Goal: Task Accomplishment & Management: Complete application form

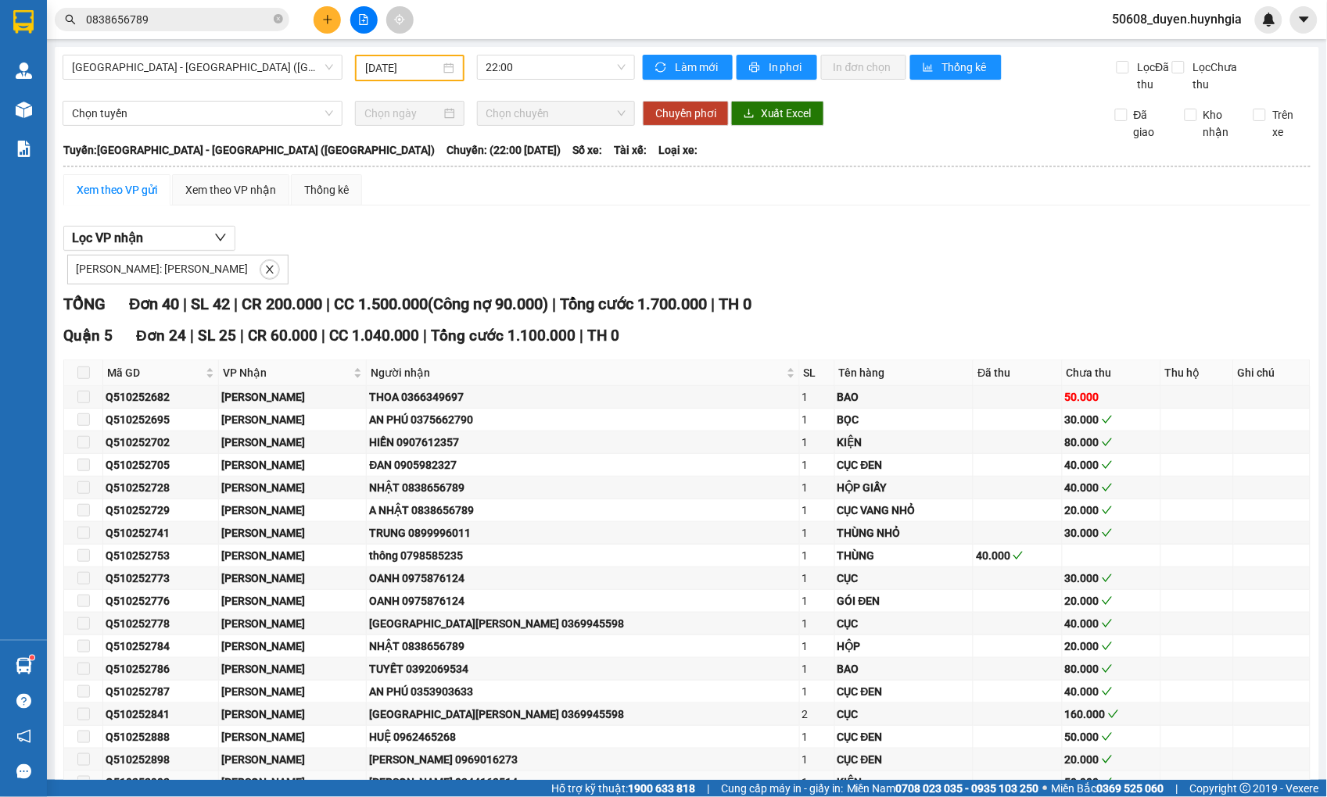
click at [192, 774] on div "Q510252902" at bounding box center [161, 782] width 110 height 17
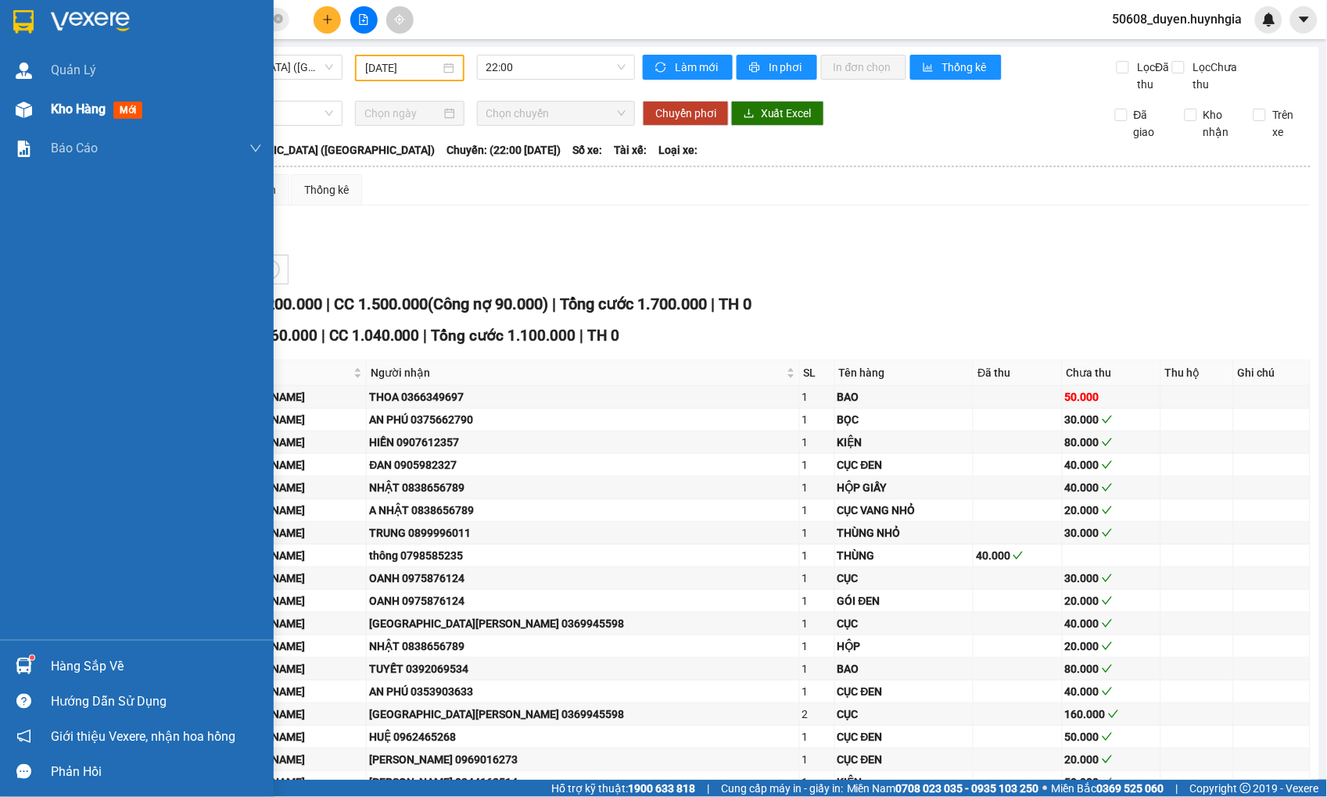
click at [41, 116] on div "Kho hàng mới" at bounding box center [137, 109] width 274 height 39
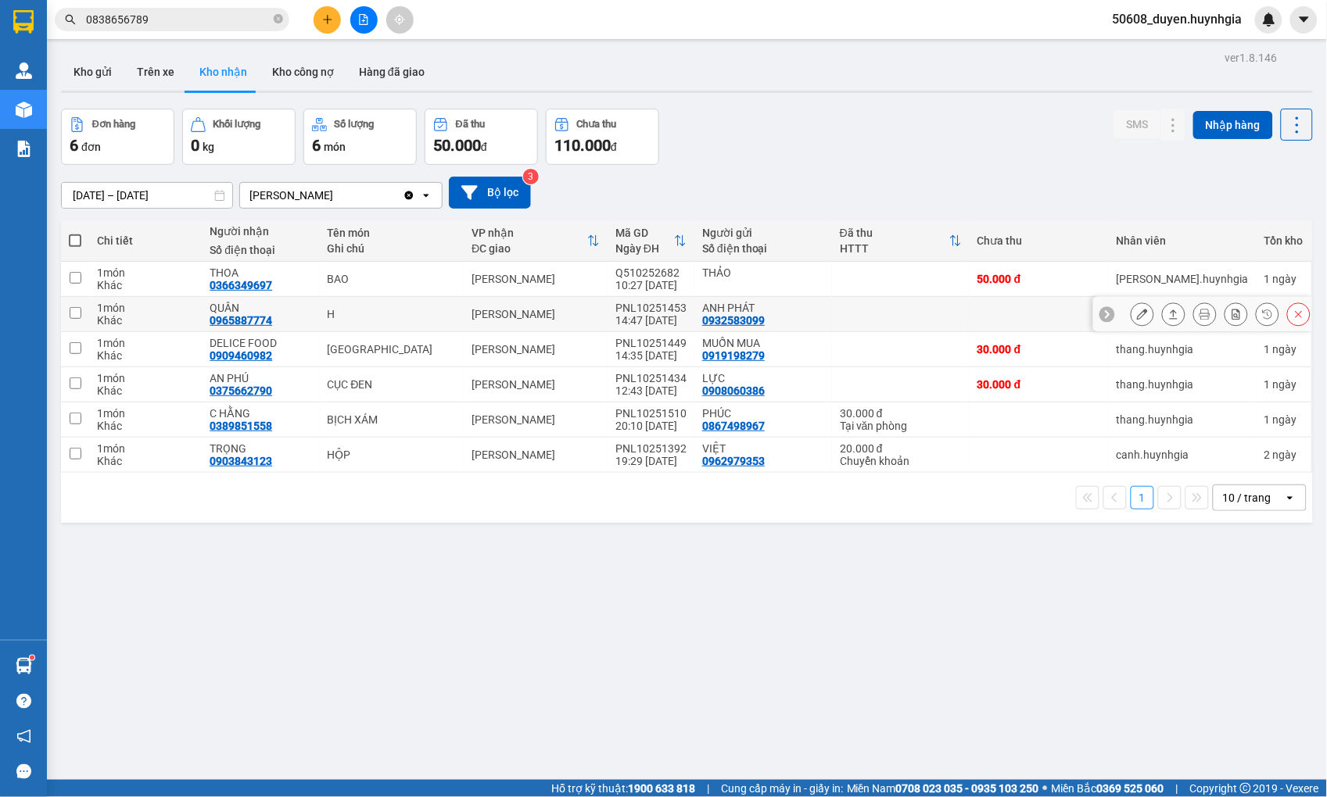
click at [1137, 314] on icon at bounding box center [1142, 314] width 11 height 11
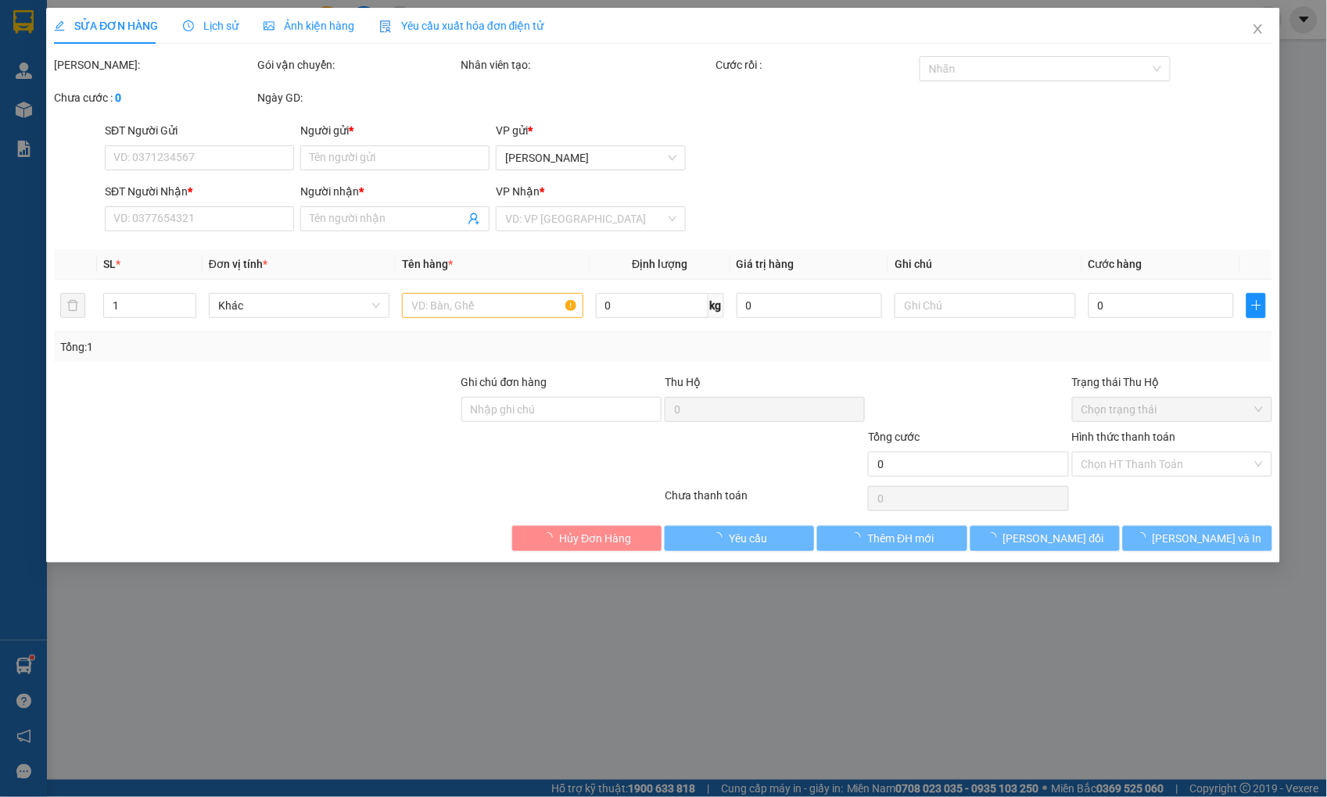
type input "0932583099"
type input "ANH PHÁT"
type input "0965887774"
type input "QUÂN"
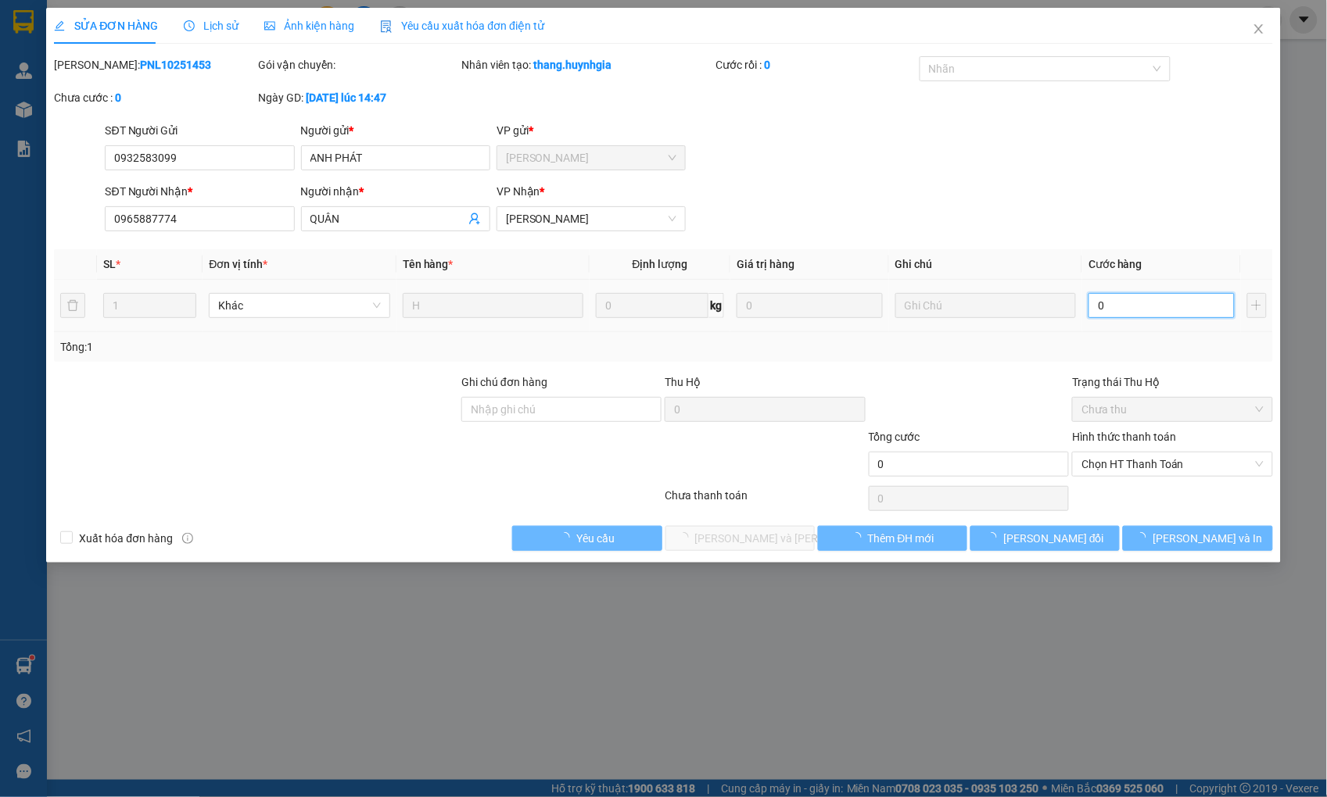
click at [1165, 305] on input "0" at bounding box center [1160, 305] width 145 height 25
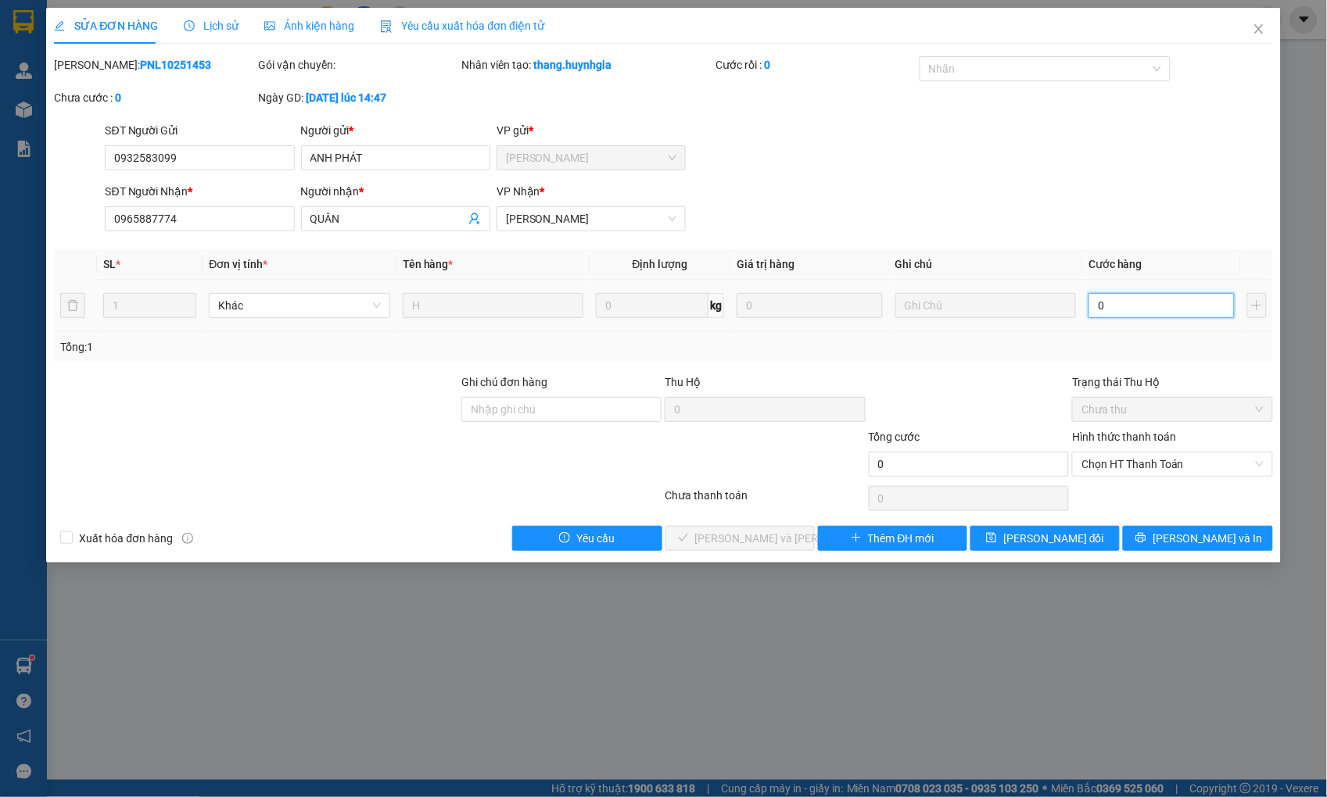
type input "2"
type input "20"
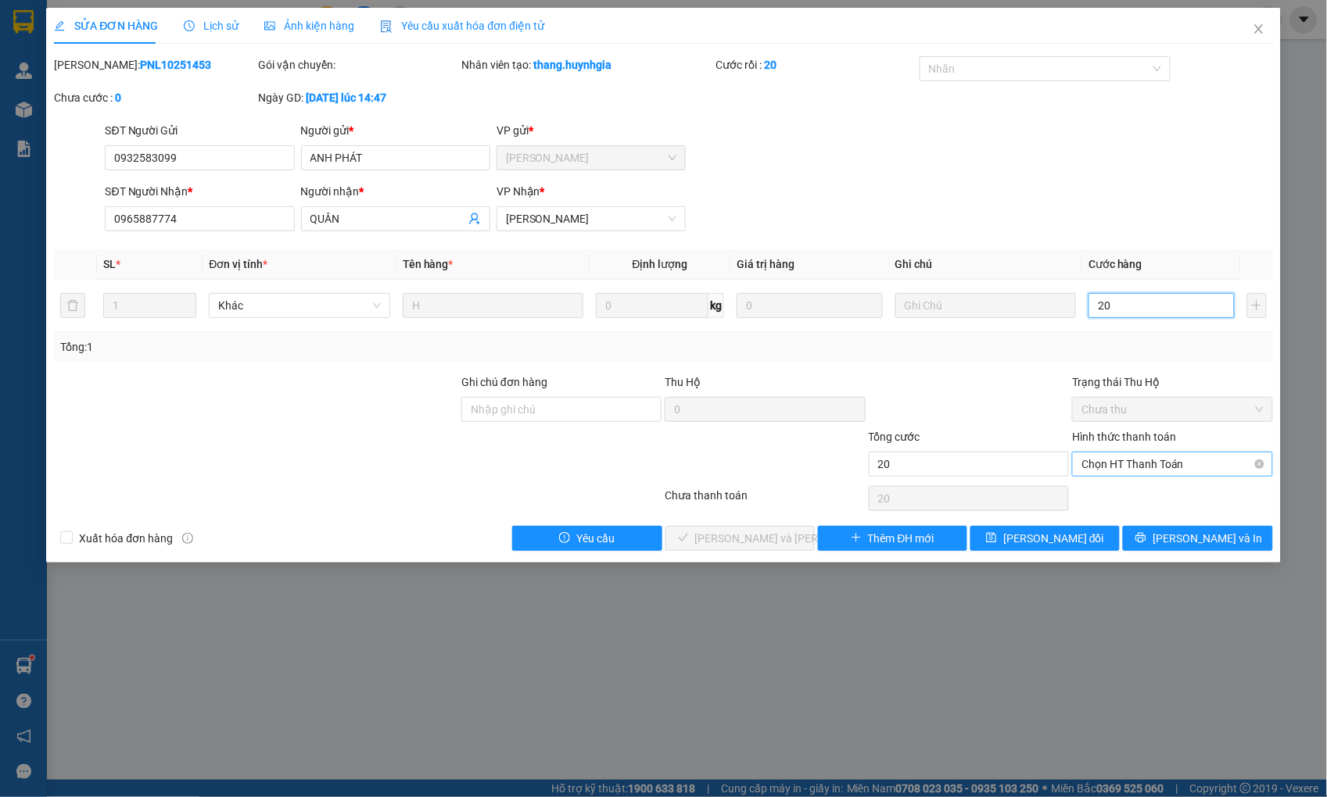
click at [1095, 459] on span "Chọn HT Thanh Toán" at bounding box center [1171, 464] width 181 height 23
type input "20"
type input "20.000"
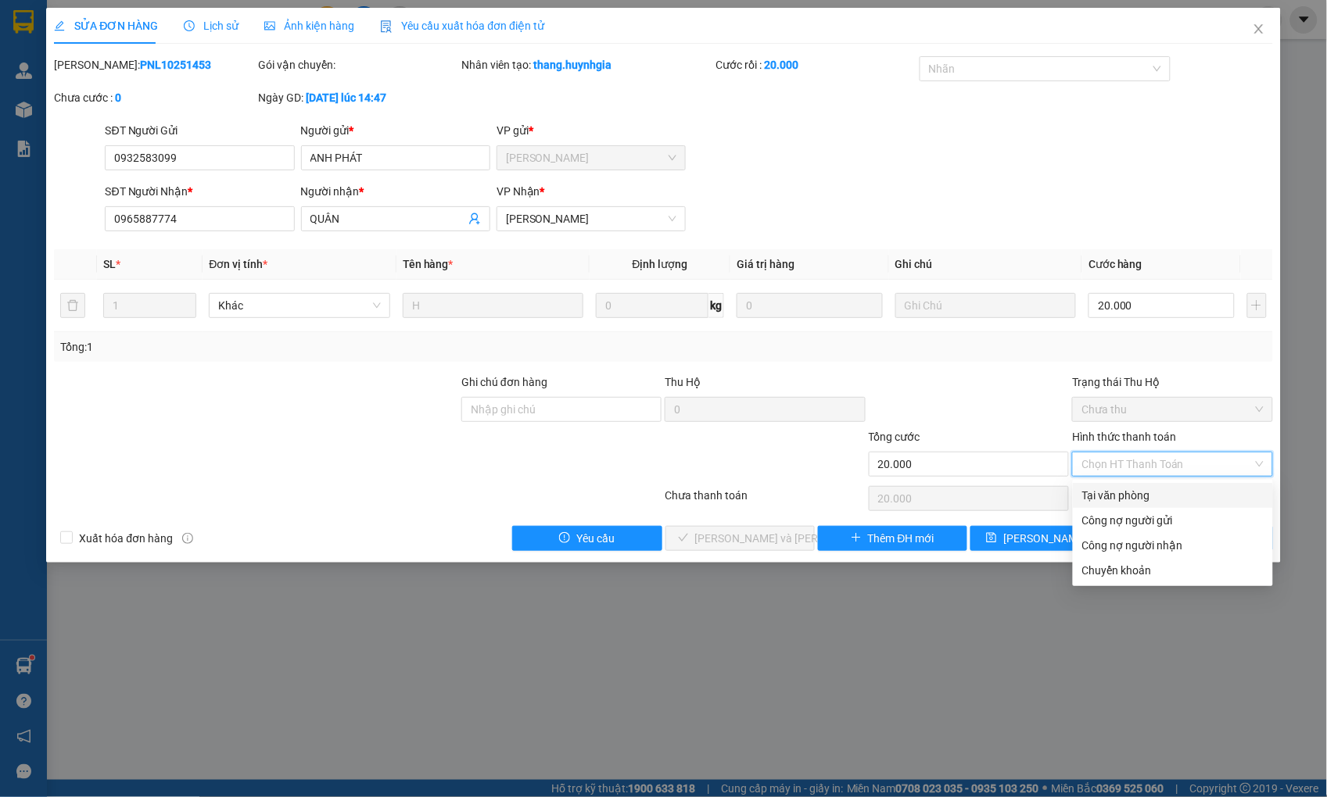
click at [1107, 487] on div "Tại văn phòng" at bounding box center [1172, 495] width 181 height 17
type input "0"
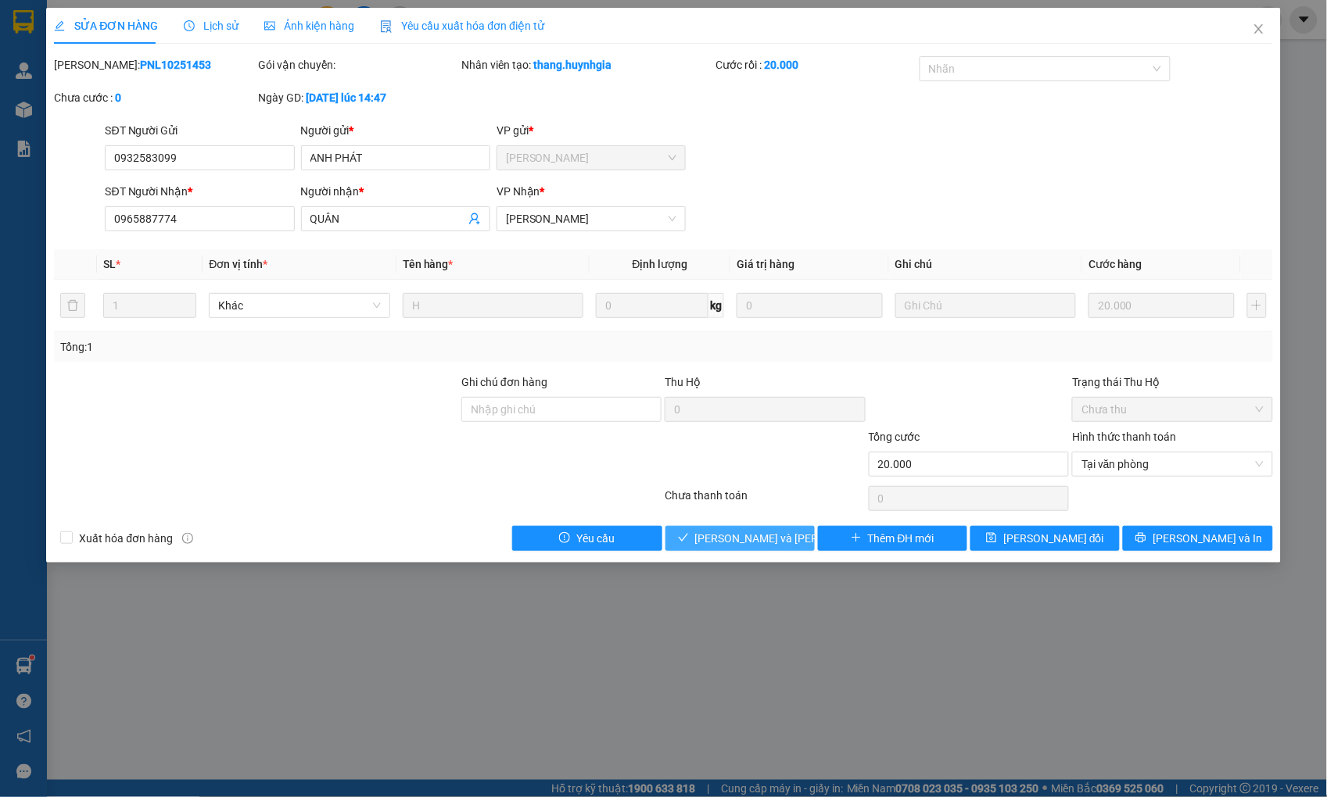
click at [792, 528] on button "[PERSON_NAME] và [PERSON_NAME] hàng" at bounding box center [739, 538] width 149 height 25
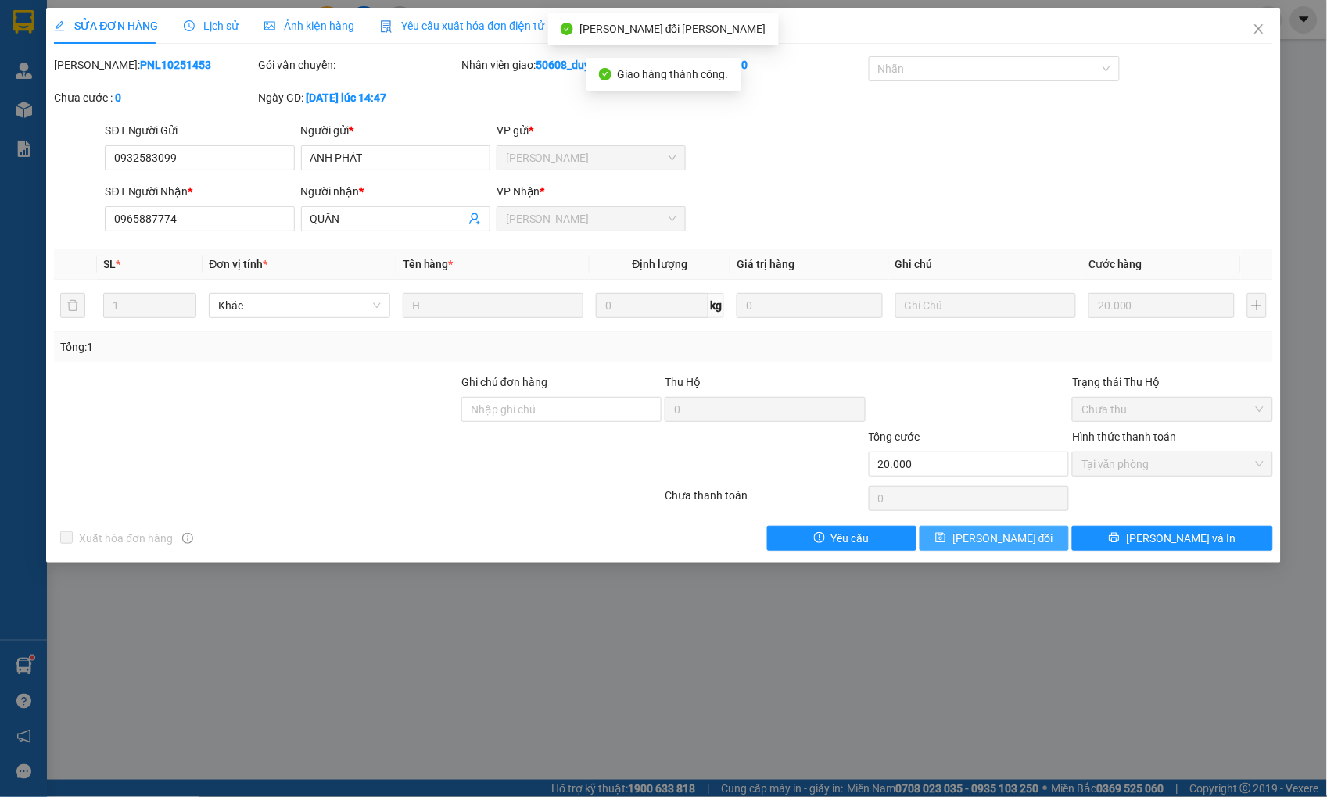
click at [1038, 539] on button "[PERSON_NAME] đổi" at bounding box center [993, 538] width 149 height 25
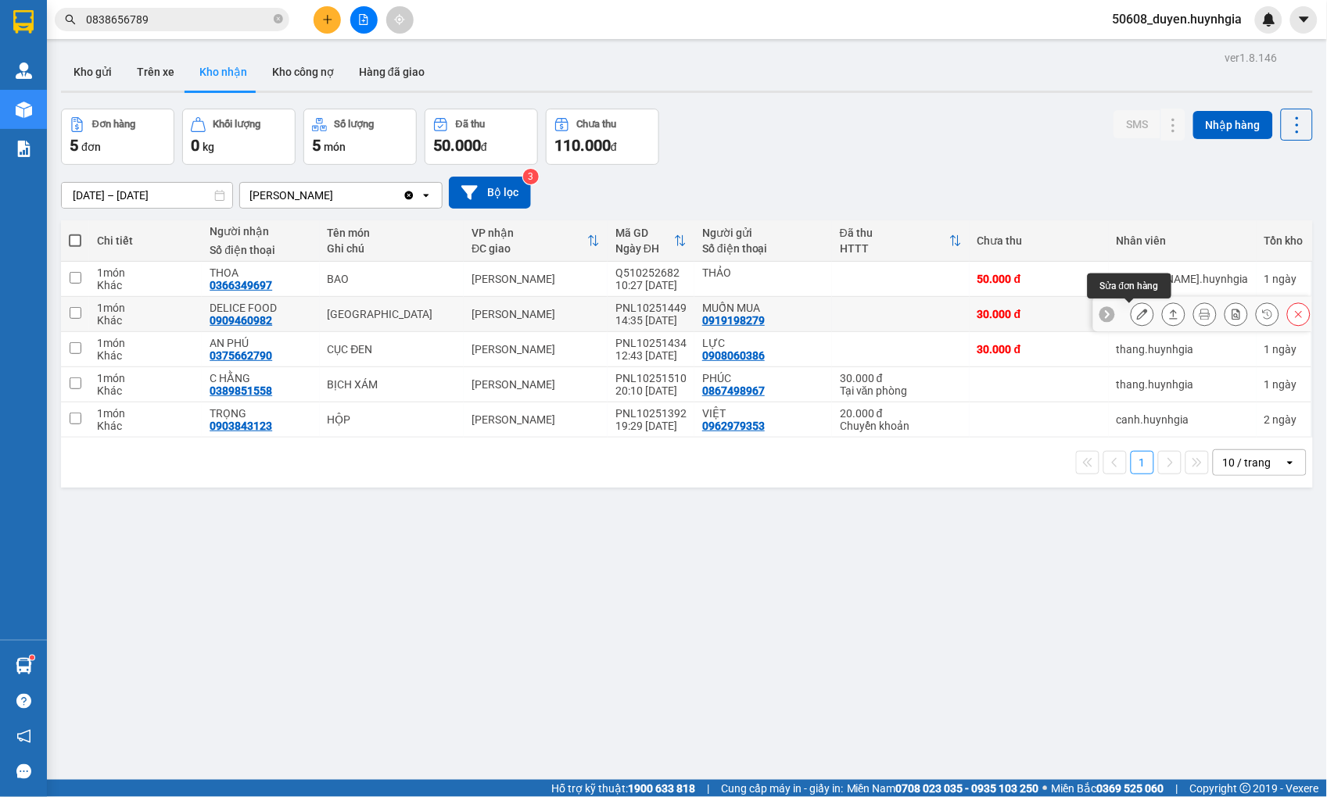
click at [1137, 311] on icon at bounding box center [1142, 314] width 11 height 11
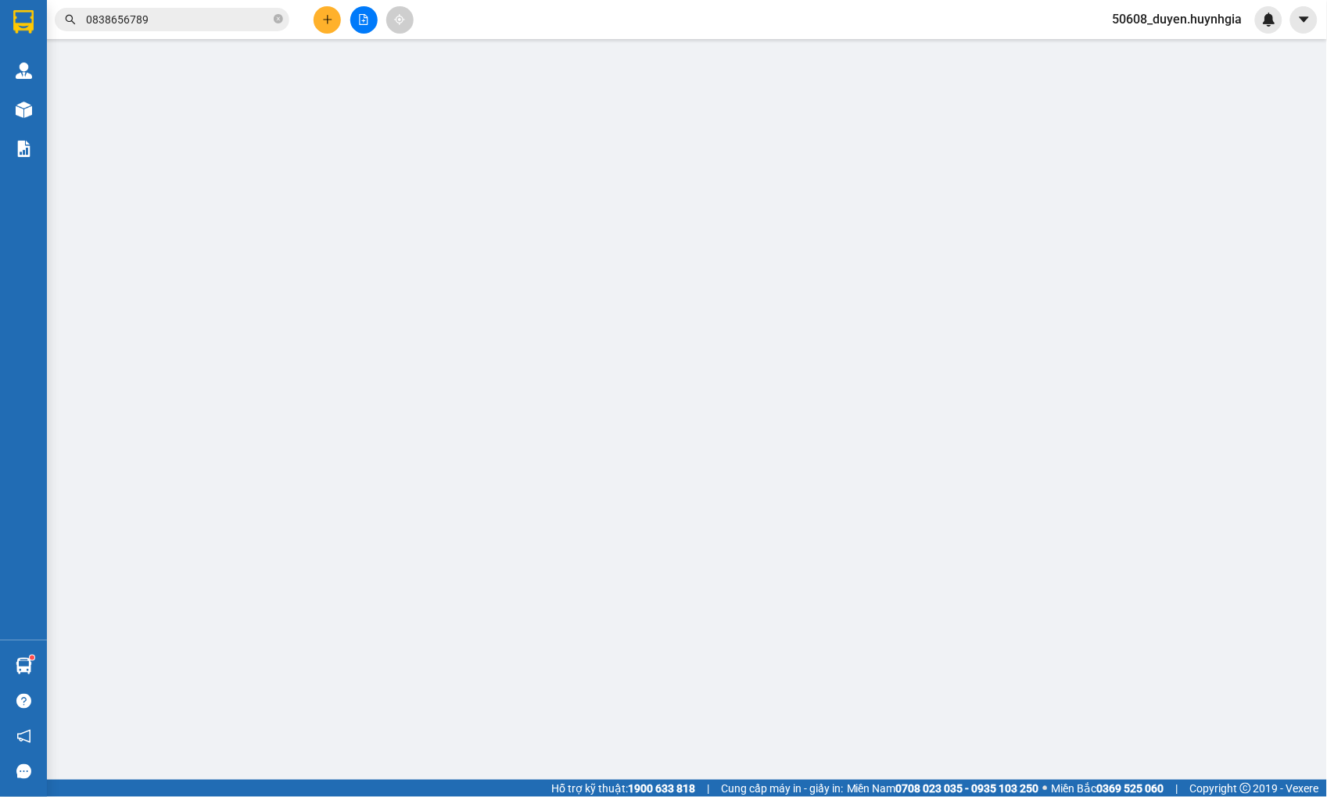
type input "0919198279"
type input "MUỐN MUA"
type input "0909460982"
type input "DELICE FOOD"
type input "30.000"
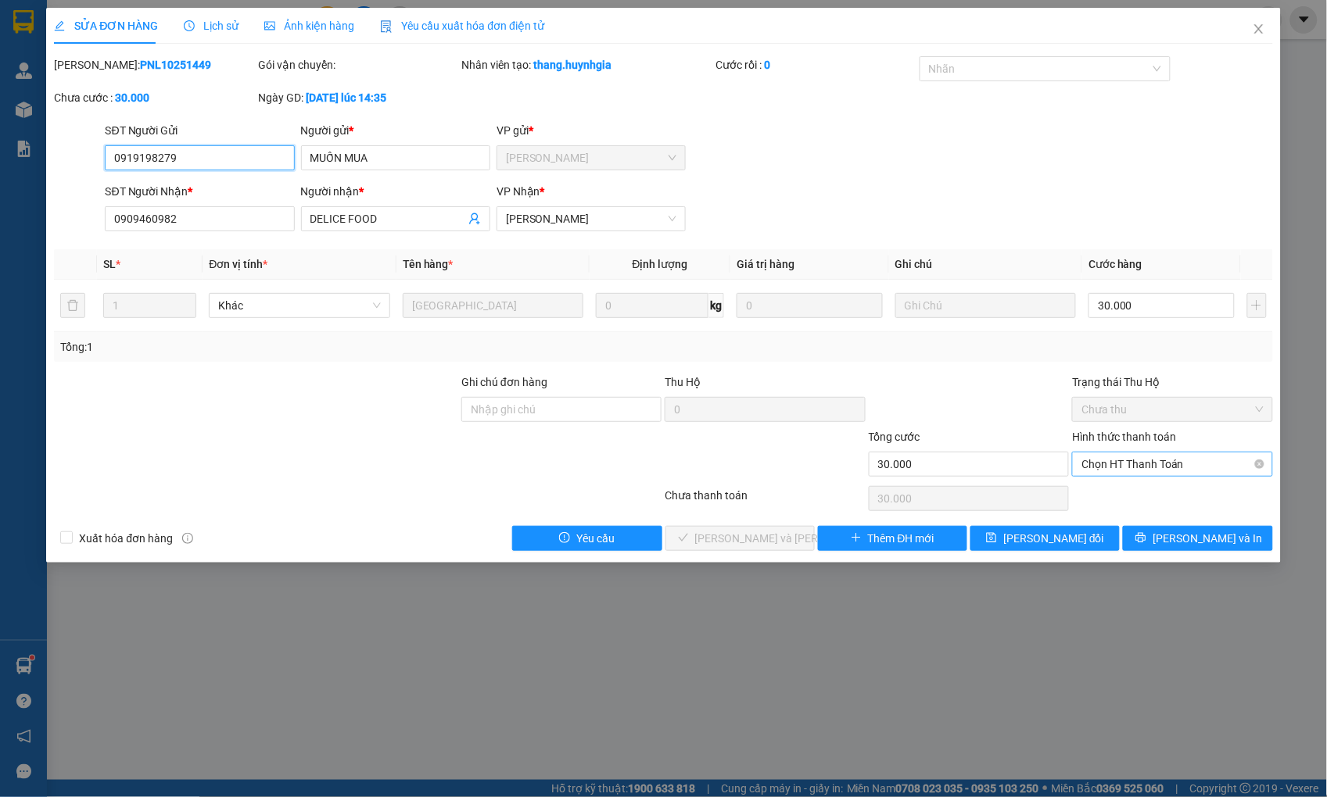
click at [1169, 471] on span "Chọn HT Thanh Toán" at bounding box center [1171, 464] width 181 height 23
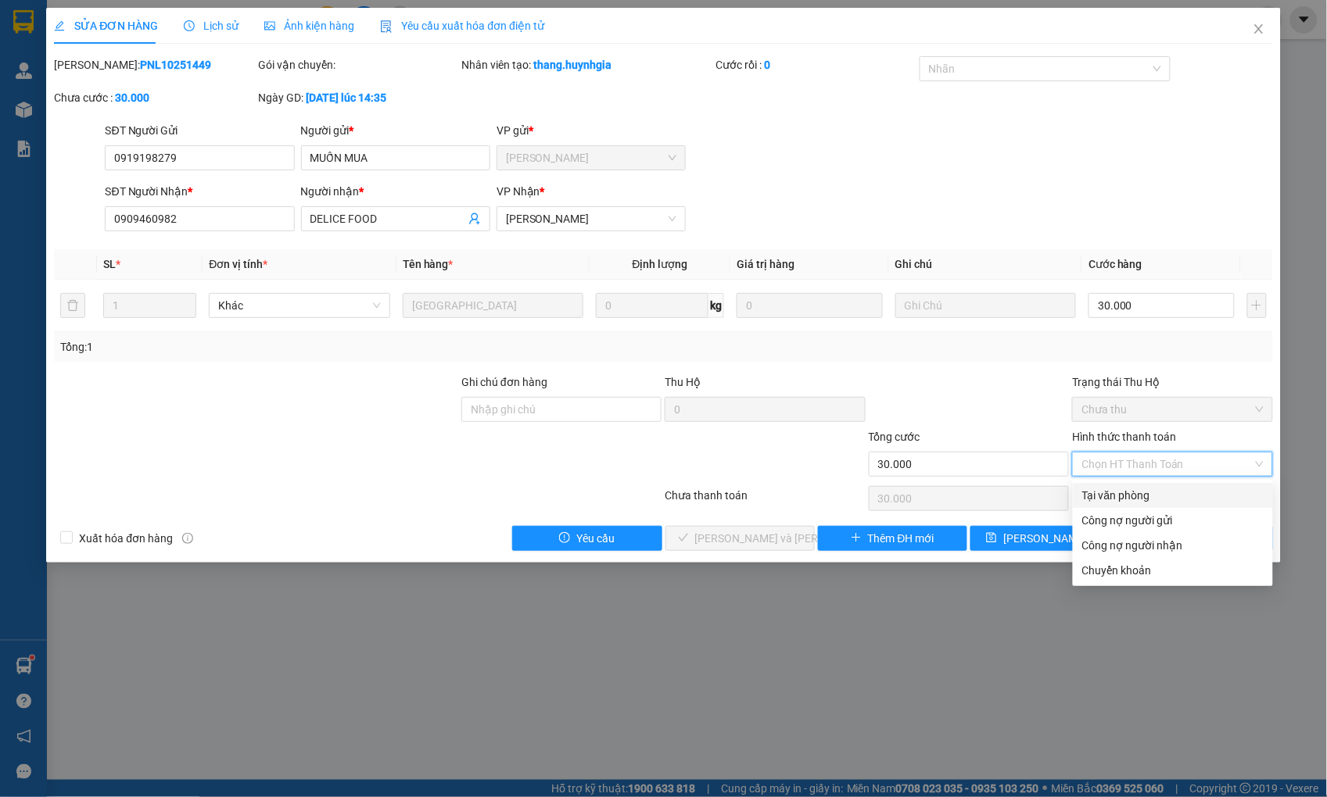
click at [1150, 489] on div "Tại văn phòng" at bounding box center [1172, 495] width 181 height 17
type input "0"
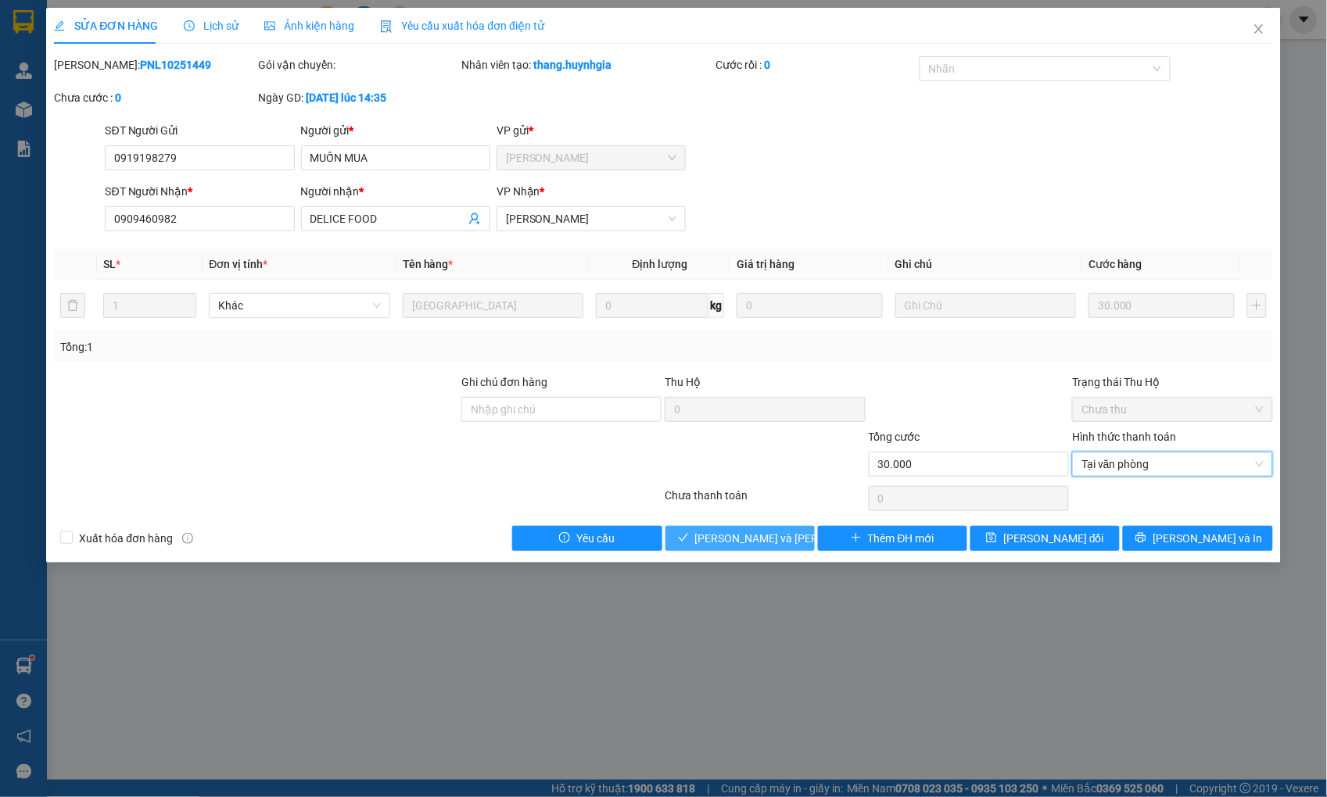
click at [732, 547] on span "[PERSON_NAME] và [PERSON_NAME] hàng" at bounding box center [800, 538] width 211 height 17
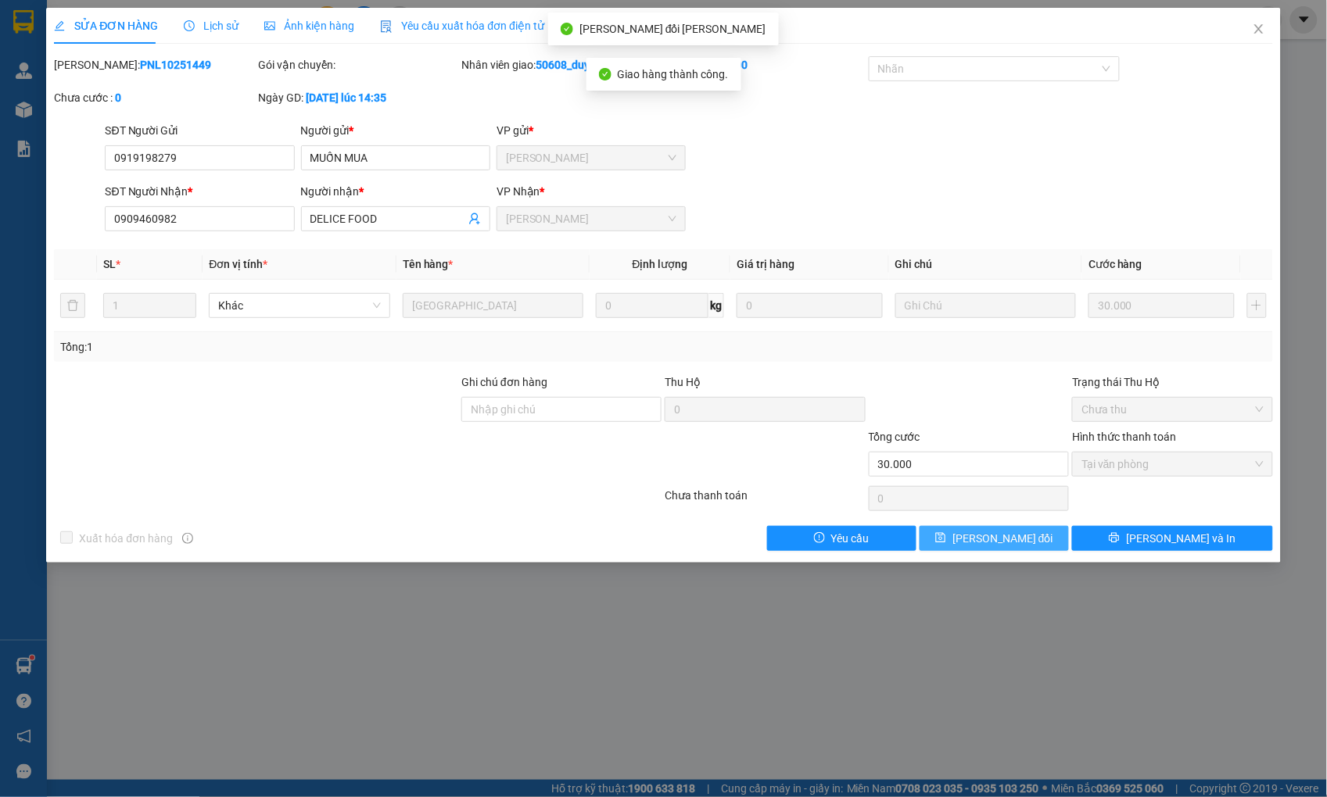
click at [1024, 537] on span "[PERSON_NAME] đổi" at bounding box center [1002, 538] width 101 height 17
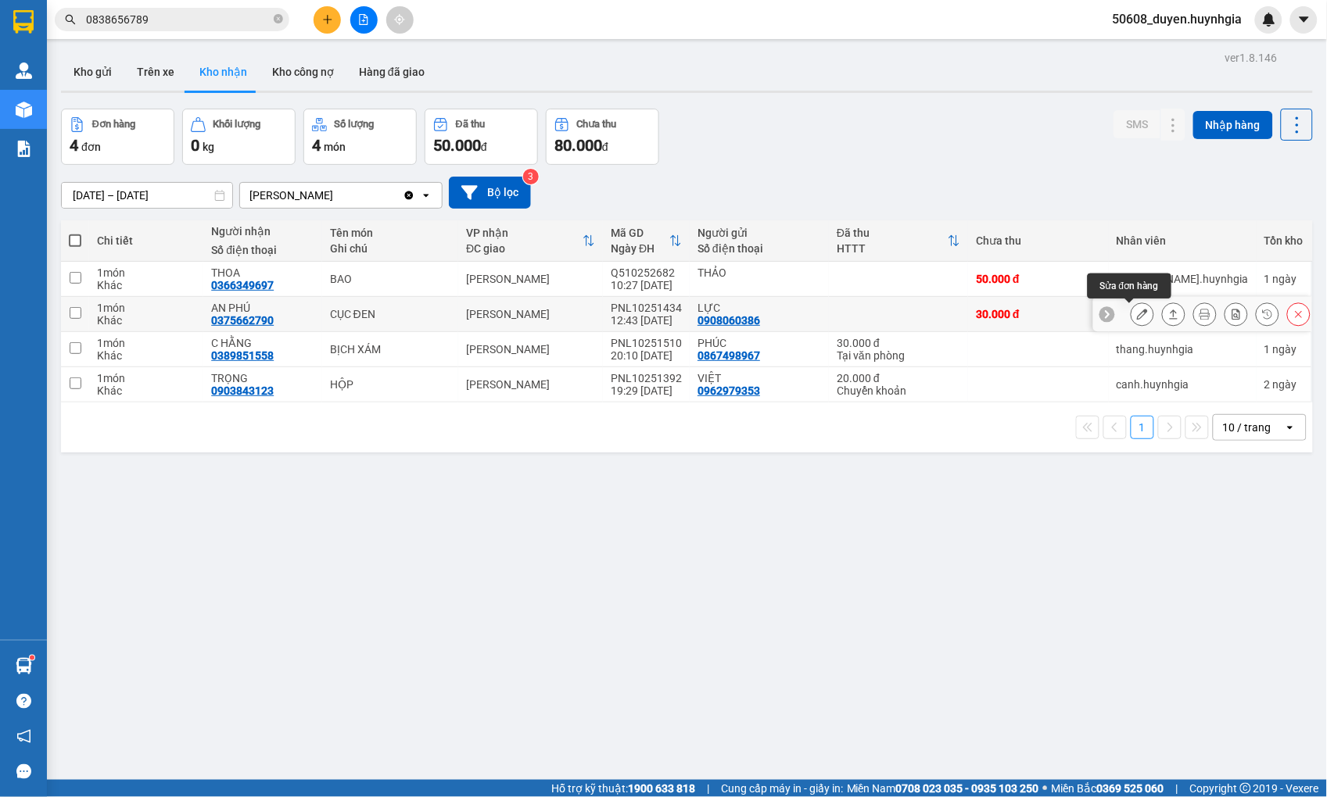
click at [1134, 307] on button at bounding box center [1142, 314] width 22 height 27
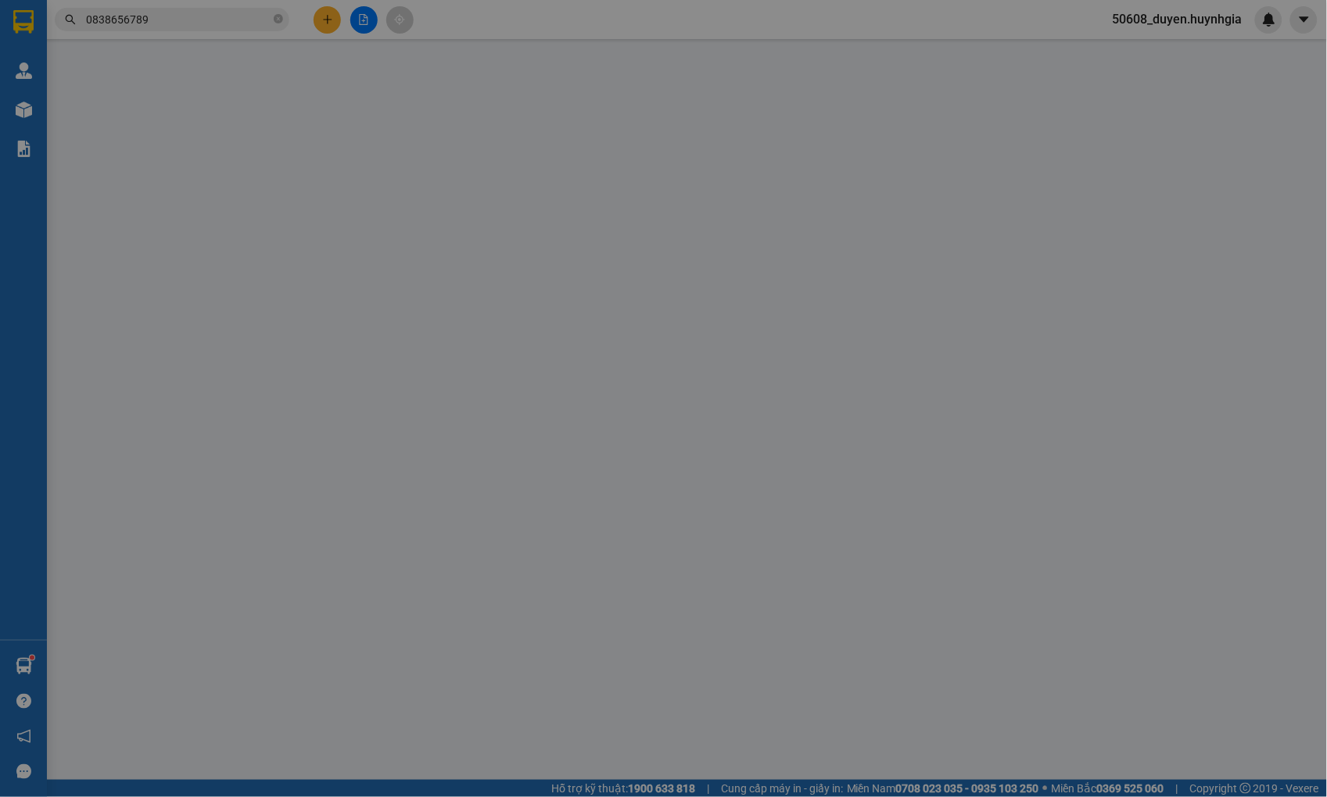
type input "0908060386"
type input "LỰC"
type input "0375662790"
type input "AN PHÚ"
type input "30.000"
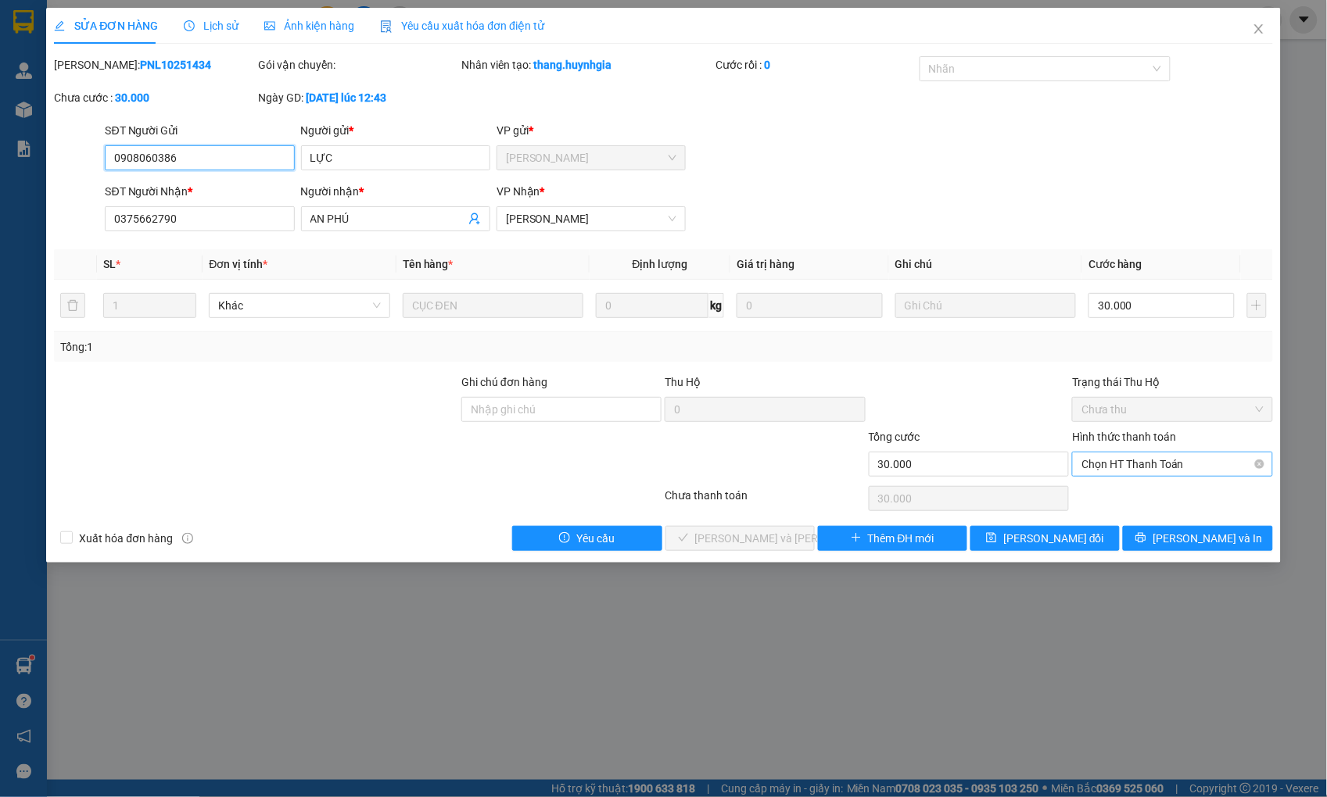
click at [1160, 462] on span "Chọn HT Thanh Toán" at bounding box center [1171, 464] width 181 height 23
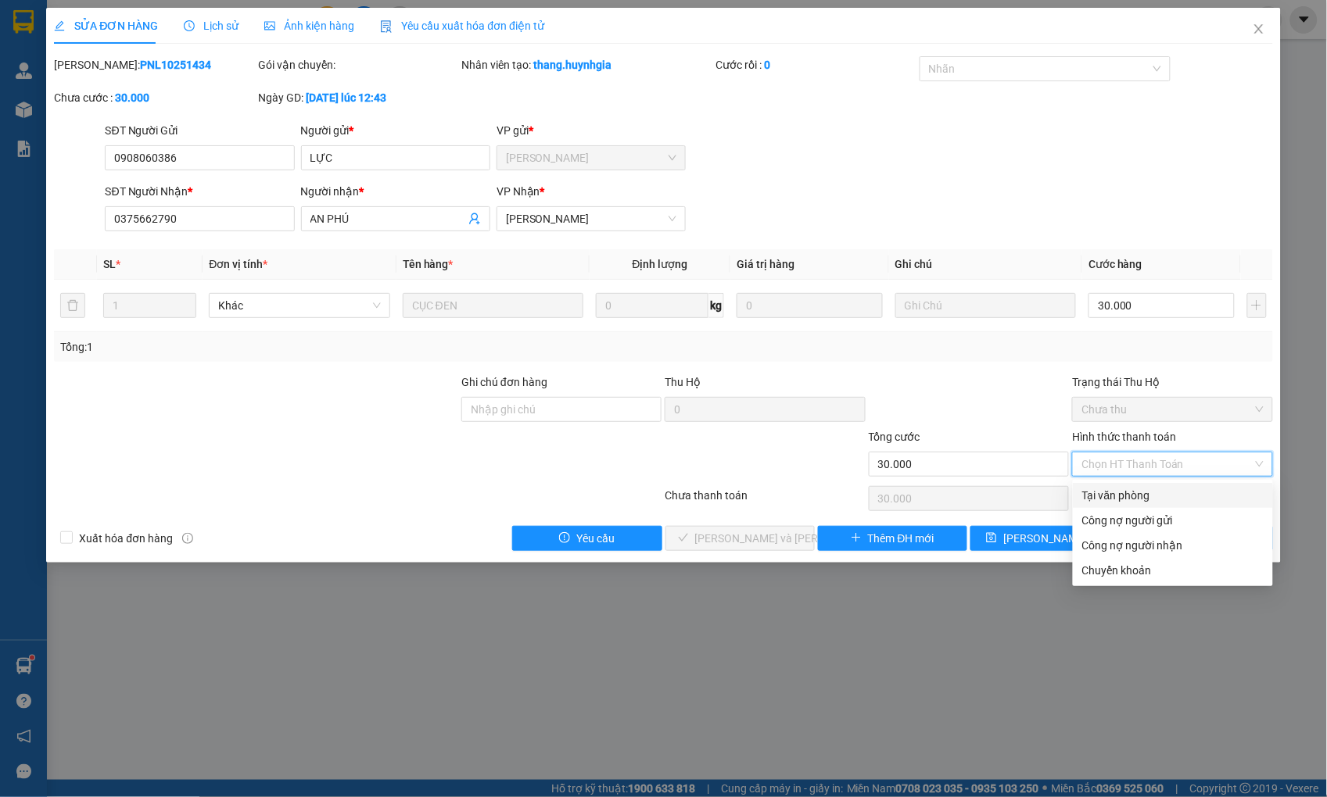
click at [1148, 487] on div "Tại văn phòng" at bounding box center [1172, 495] width 181 height 17
type input "0"
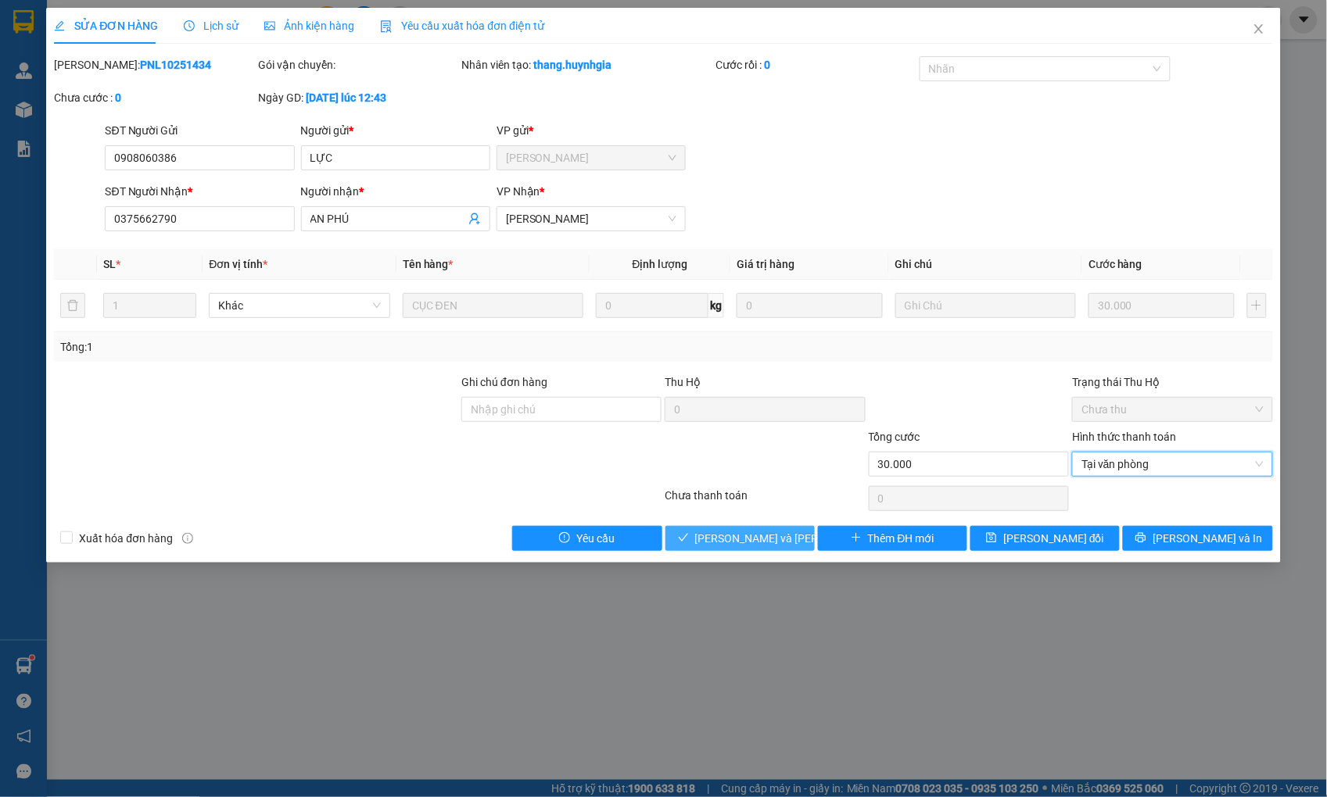
click at [794, 530] on button "[PERSON_NAME] và [PERSON_NAME] hàng" at bounding box center [739, 538] width 149 height 25
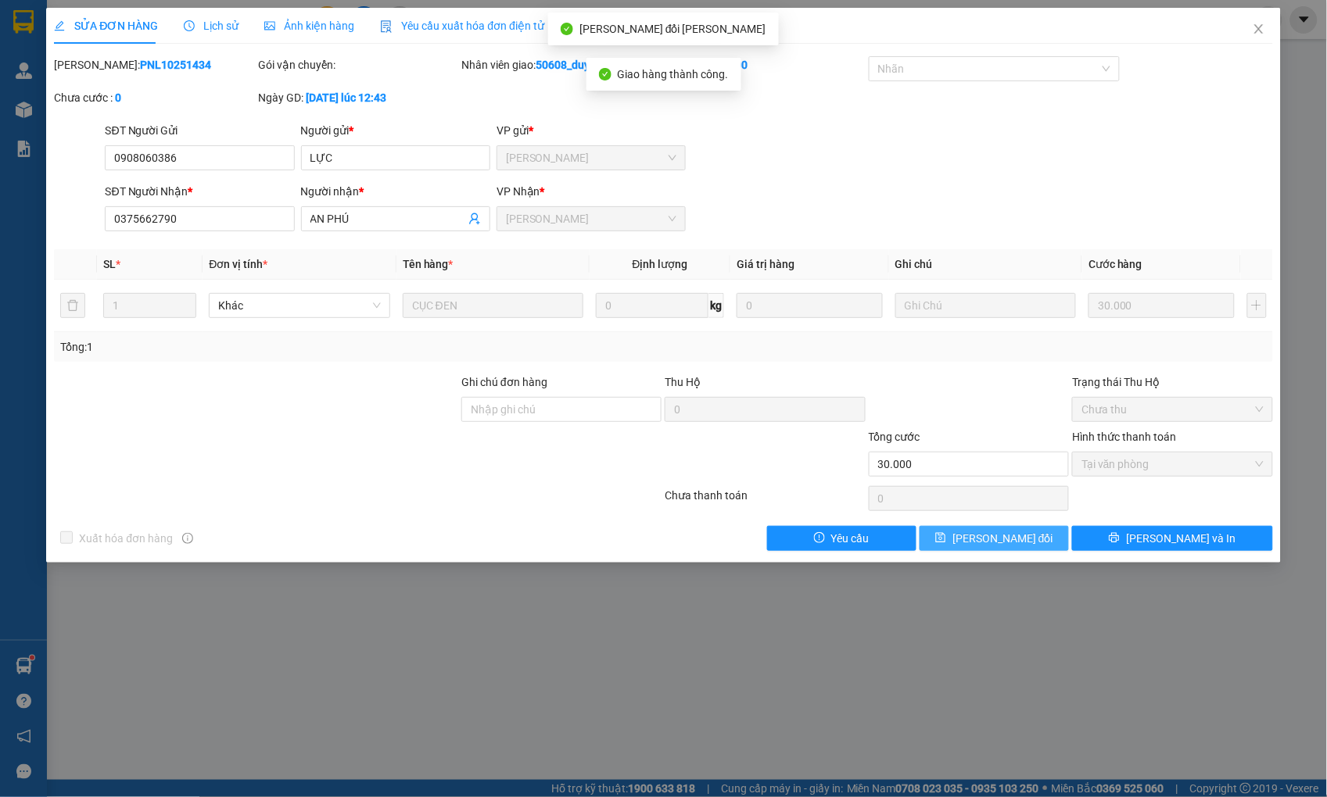
click at [1028, 536] on span "[PERSON_NAME] đổi" at bounding box center [1002, 538] width 101 height 17
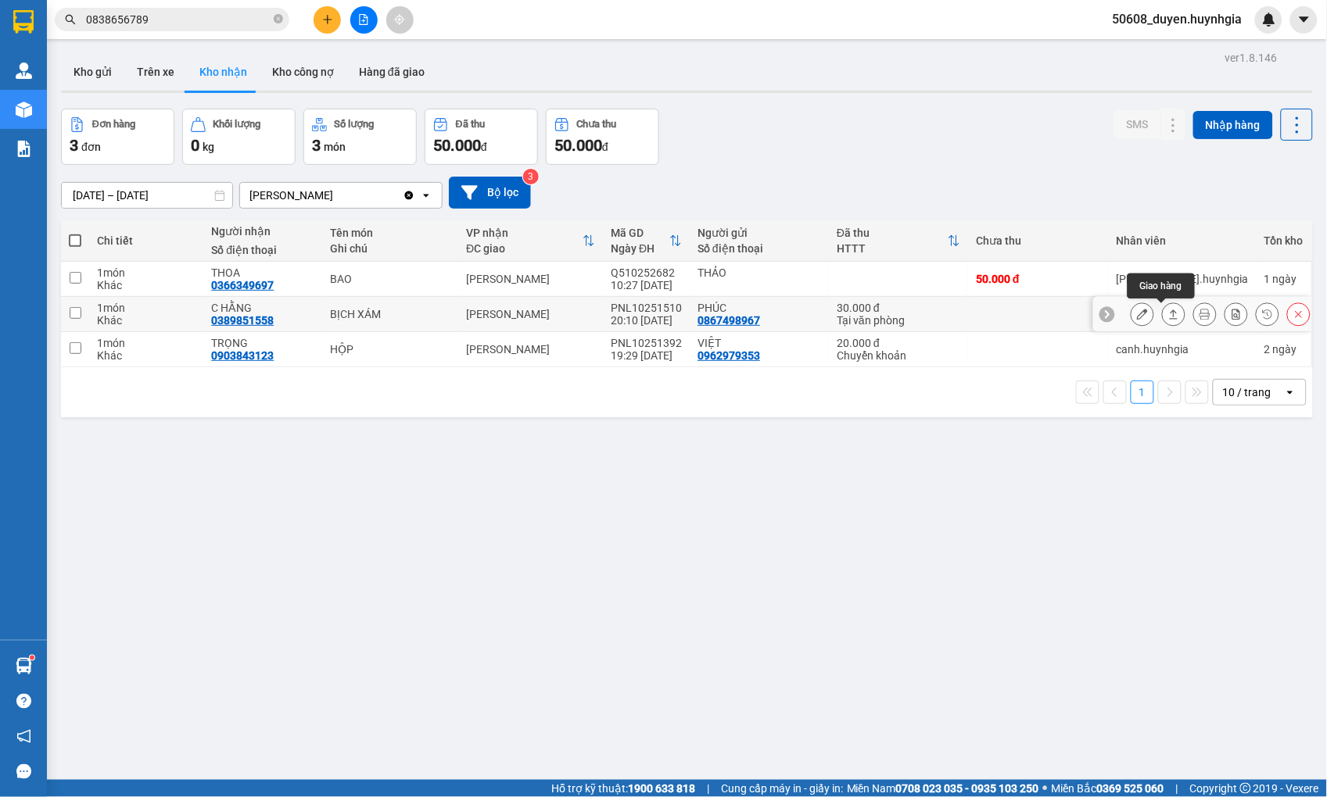
click at [1168, 317] on icon at bounding box center [1173, 314] width 11 height 11
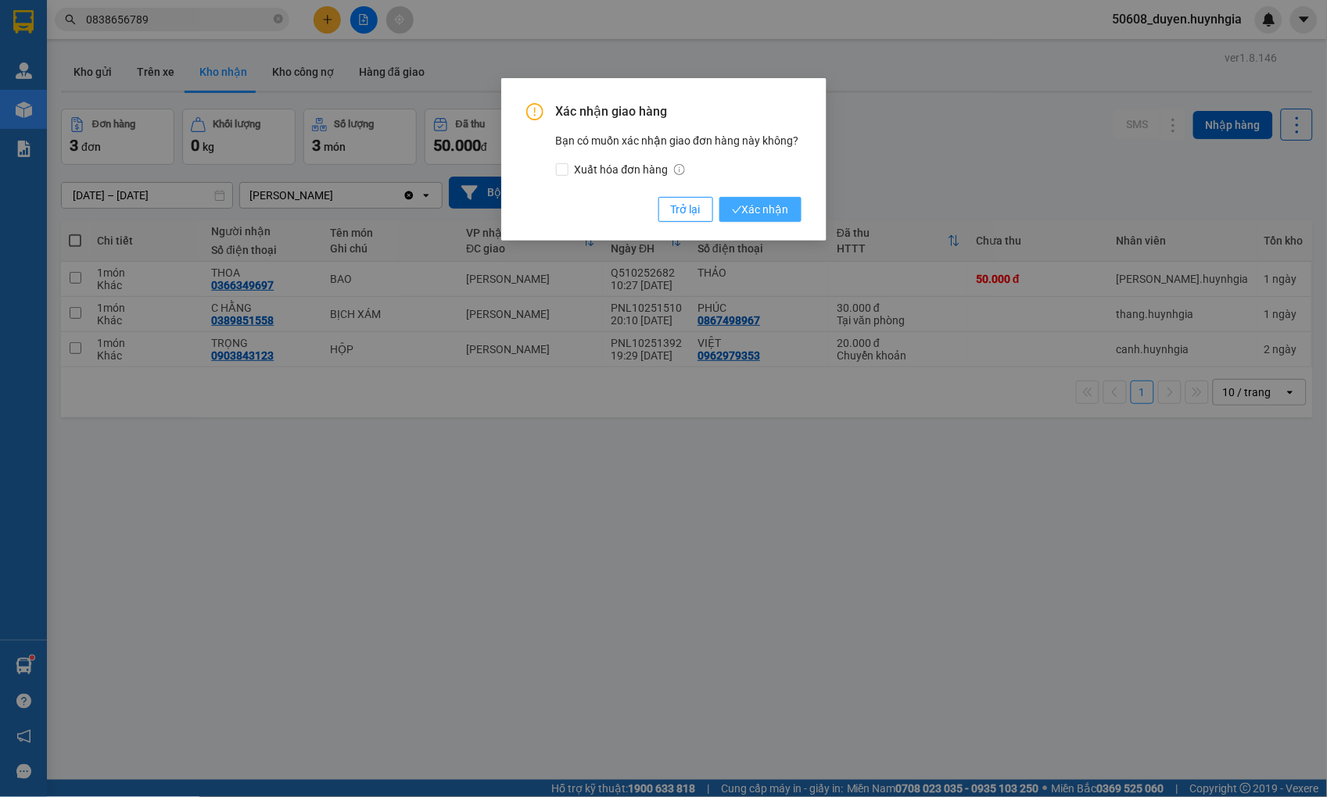
click at [779, 206] on span "Xác nhận" at bounding box center [760, 209] width 57 height 17
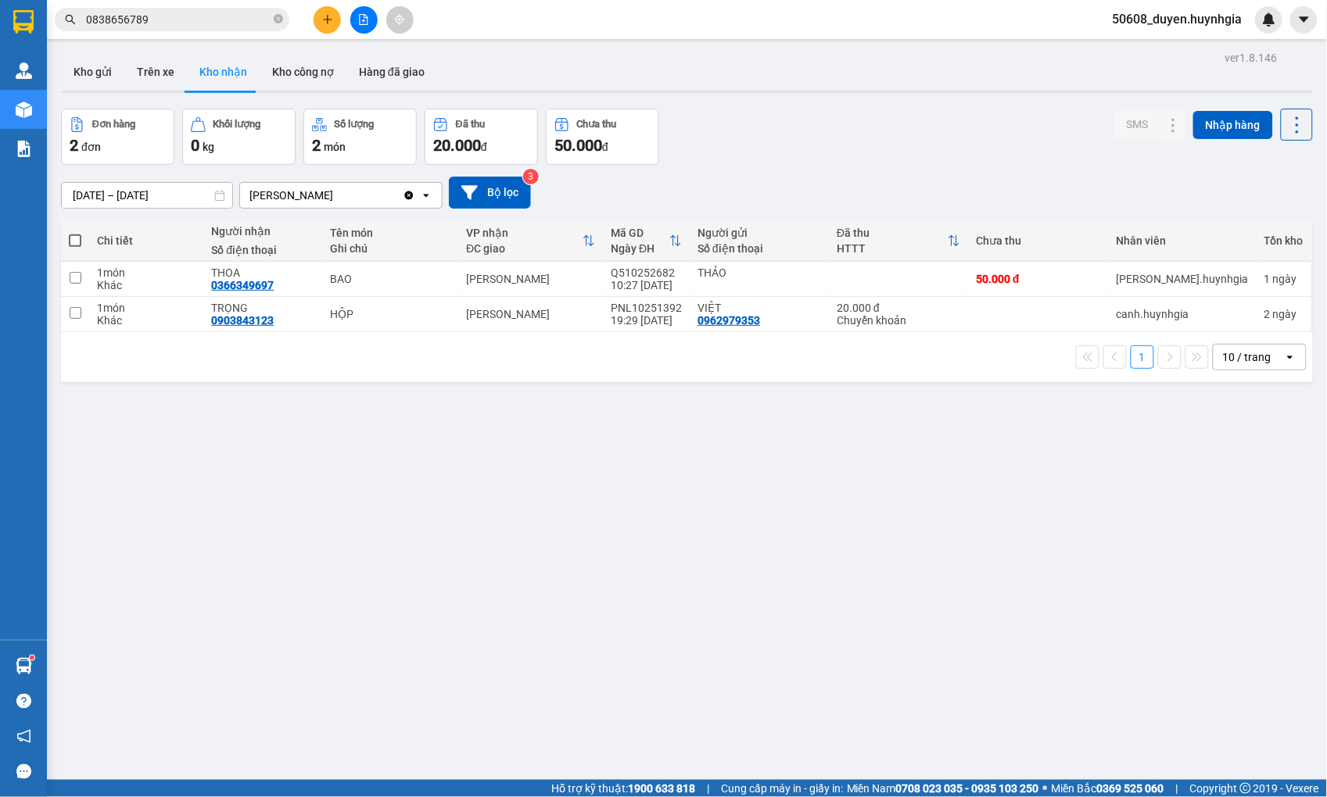
click at [373, 19] on button at bounding box center [363, 19] width 27 height 27
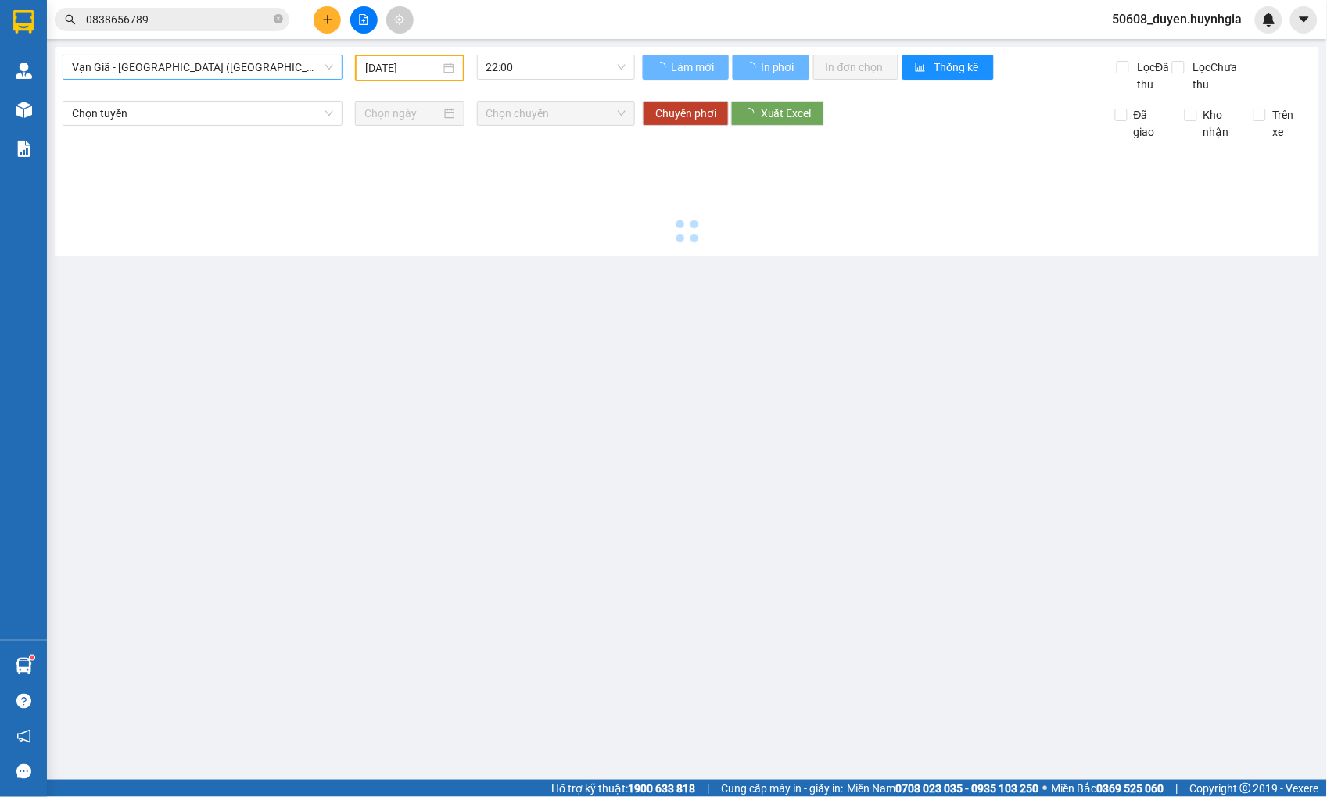
type input "[DATE]"
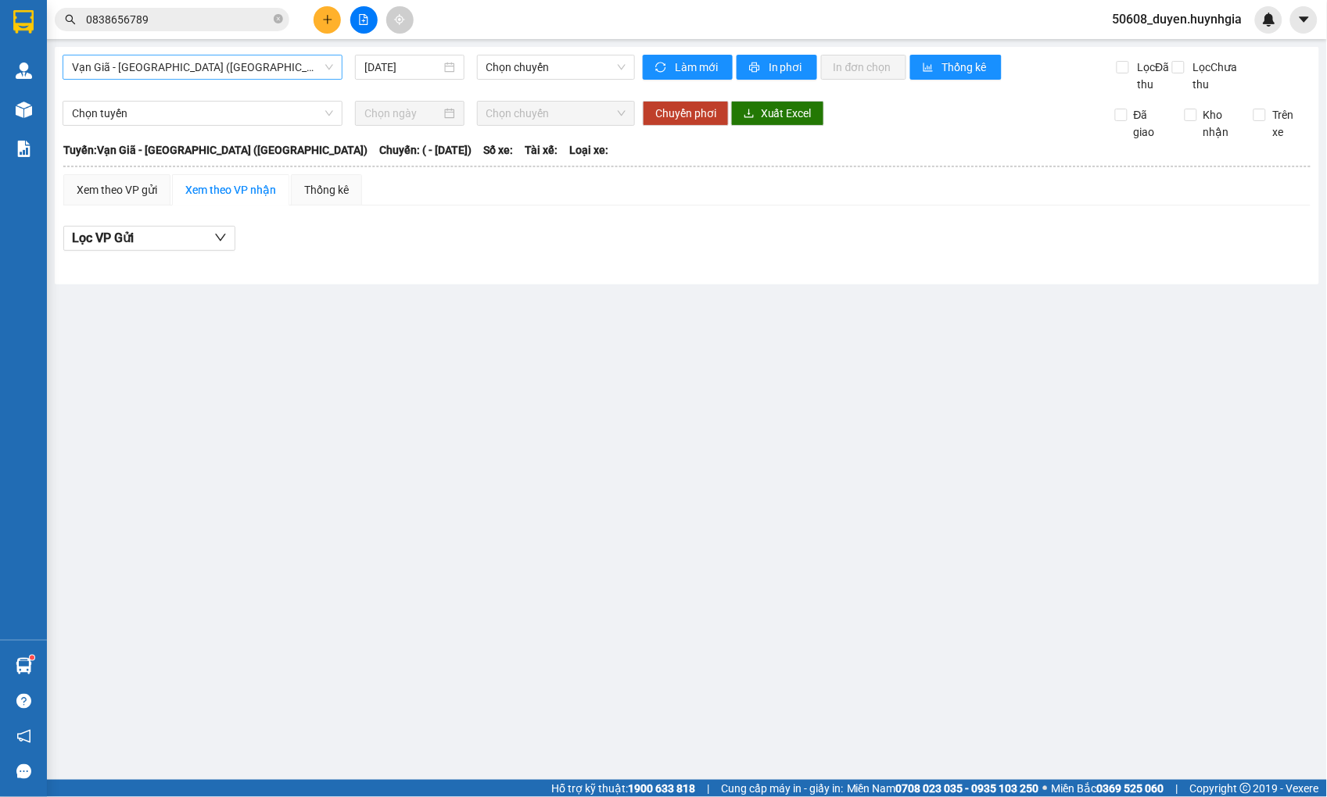
click at [177, 67] on span "Vạn Giã - [GEOGRAPHIC_DATA] ([GEOGRAPHIC_DATA])" at bounding box center [202, 67] width 261 height 23
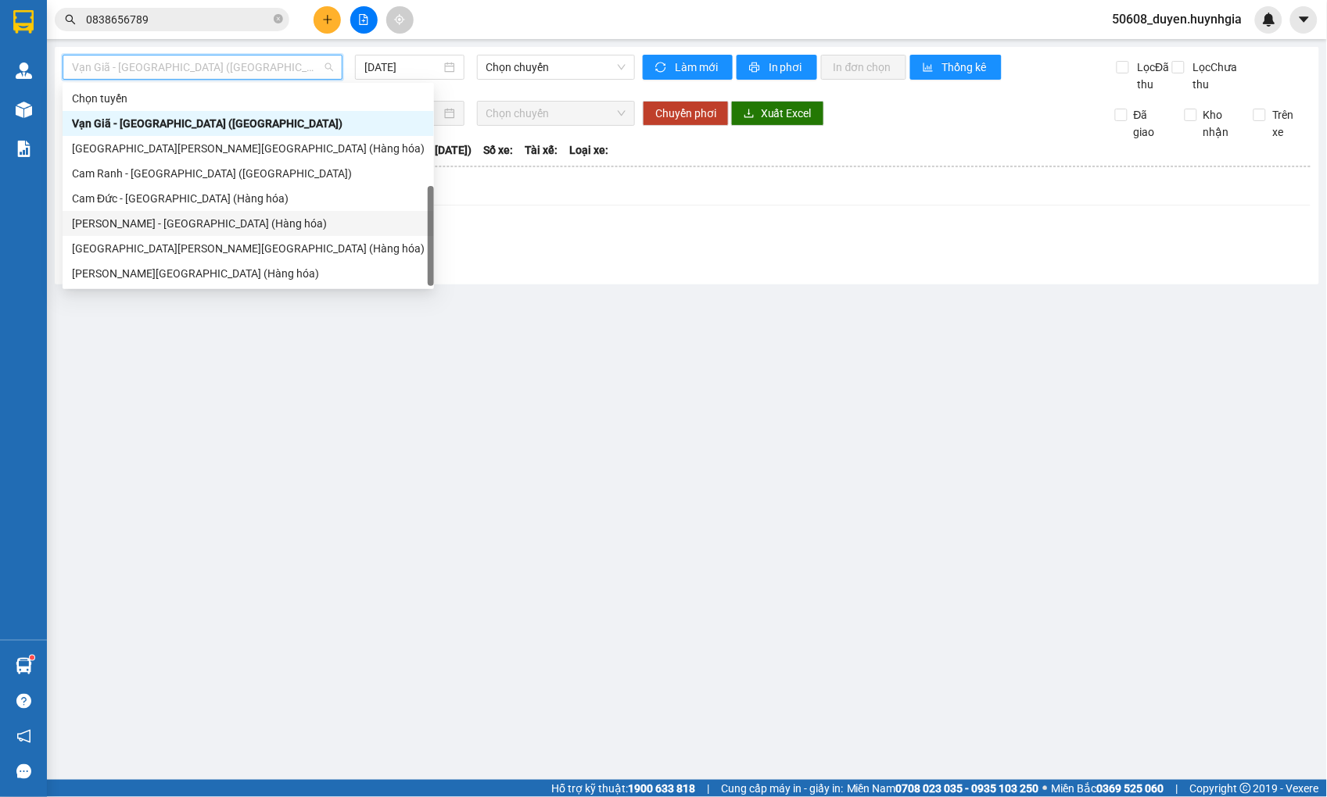
scroll to position [50, 0]
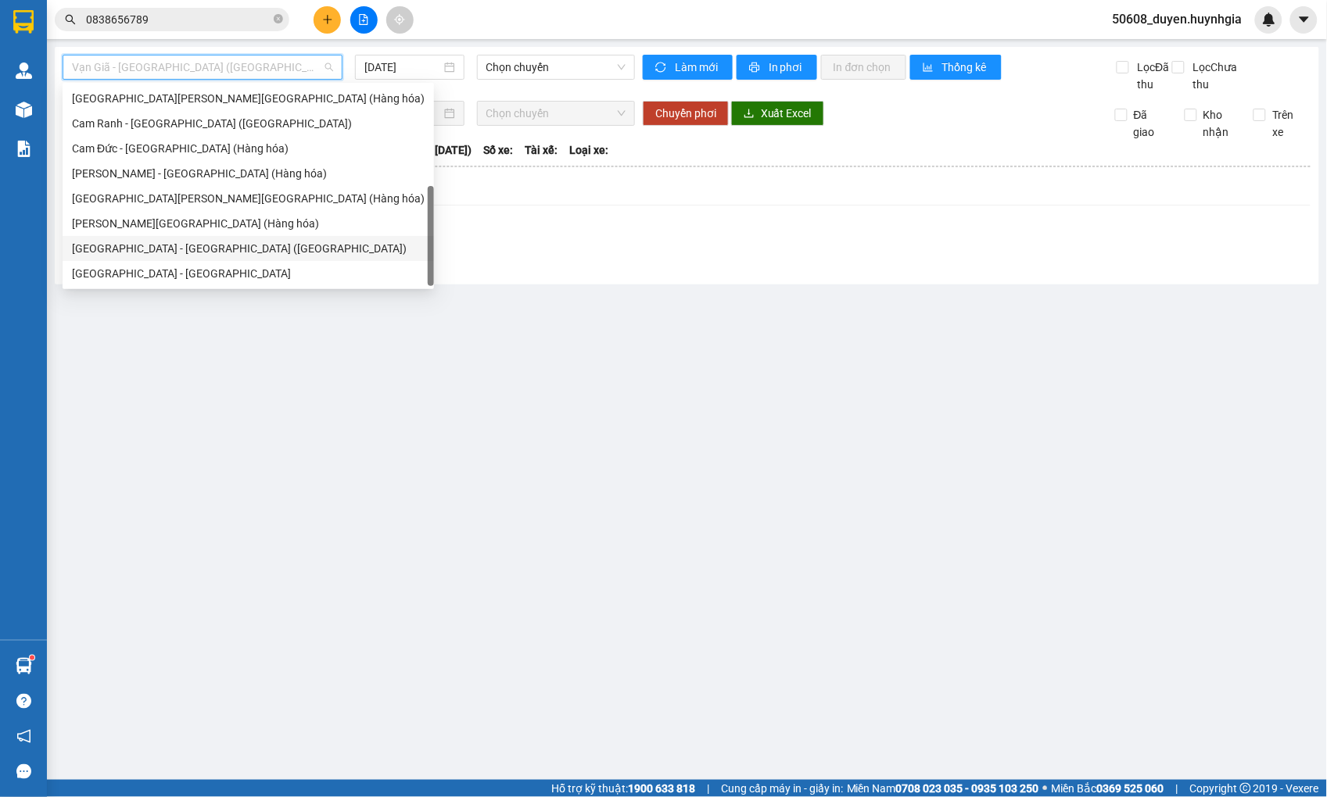
click at [167, 246] on div "[GEOGRAPHIC_DATA] - [GEOGRAPHIC_DATA] ([GEOGRAPHIC_DATA])" at bounding box center [248, 248] width 353 height 17
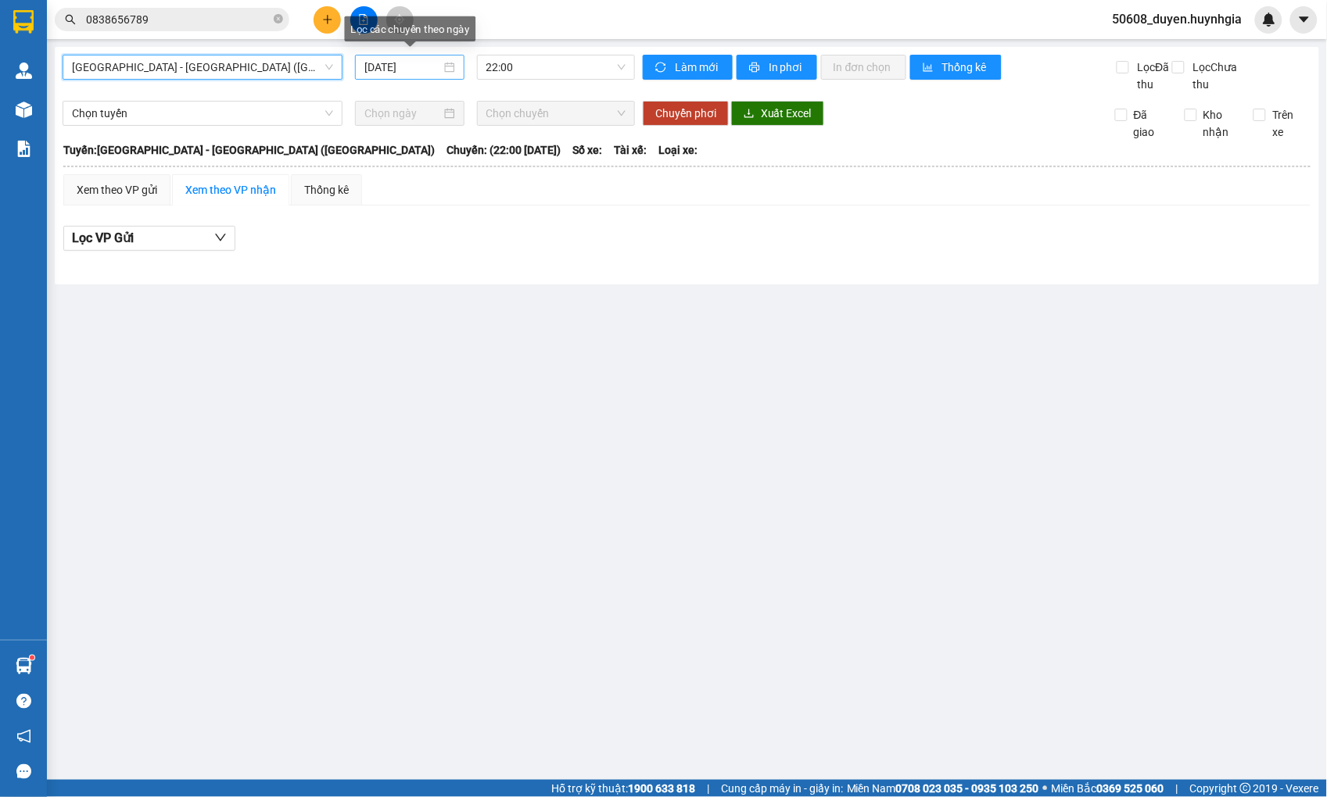
click at [385, 73] on input "[DATE]" at bounding box center [402, 67] width 77 height 17
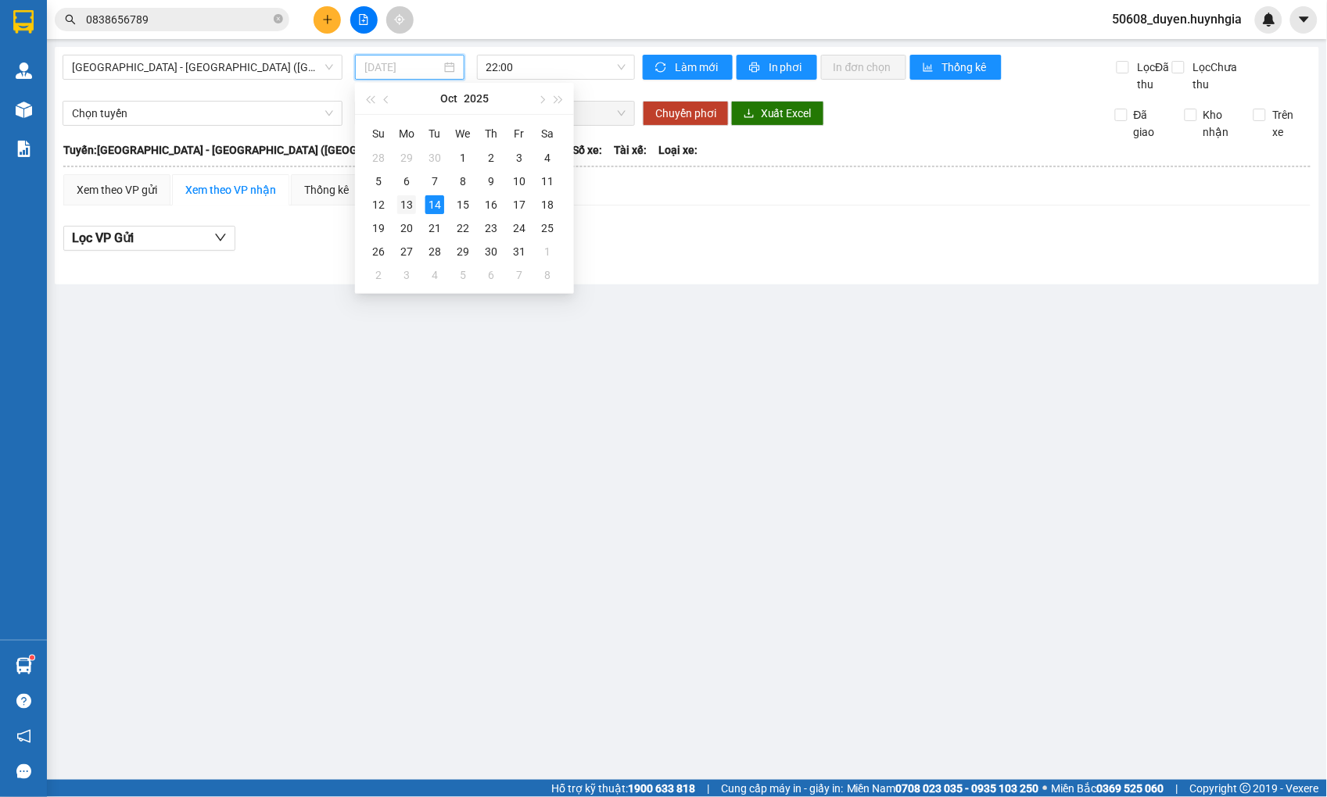
click at [410, 197] on div "13" at bounding box center [406, 204] width 19 height 19
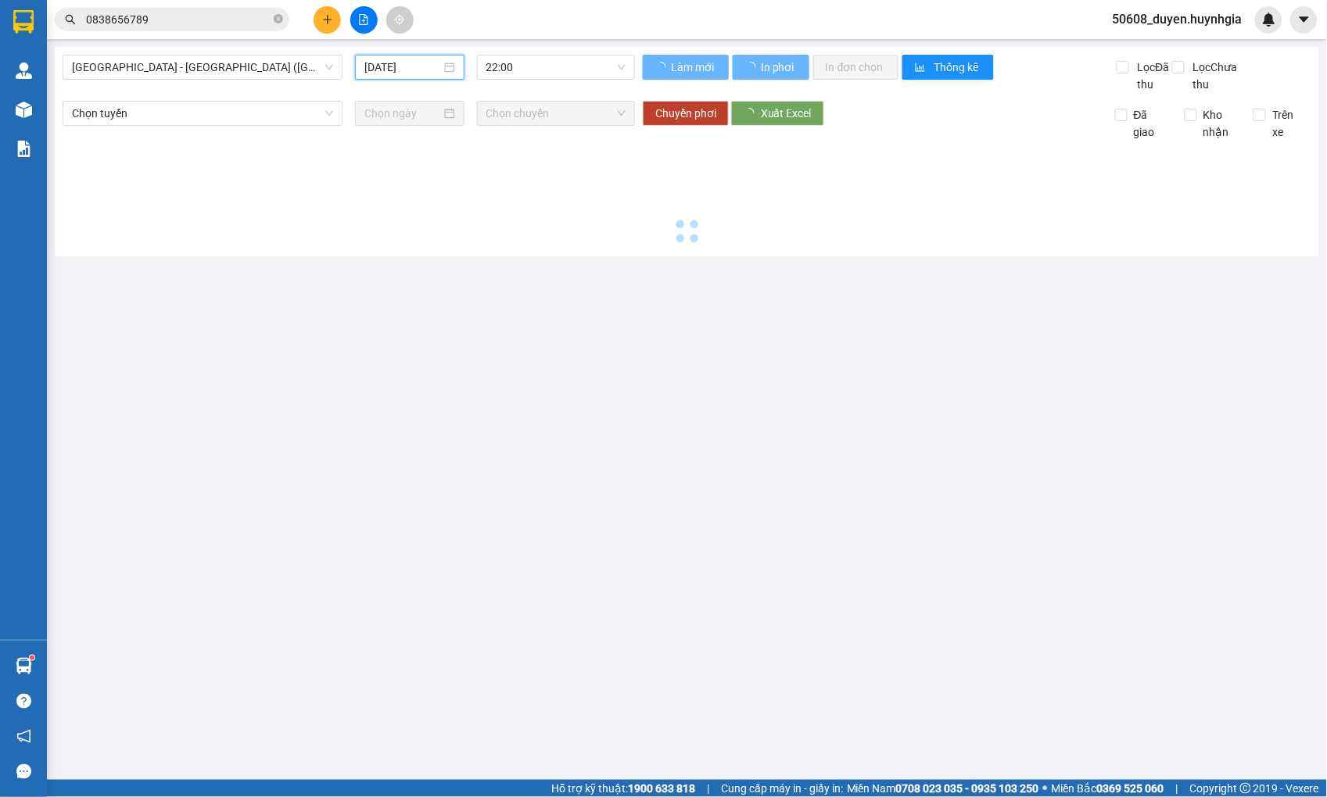
type input "[DATE]"
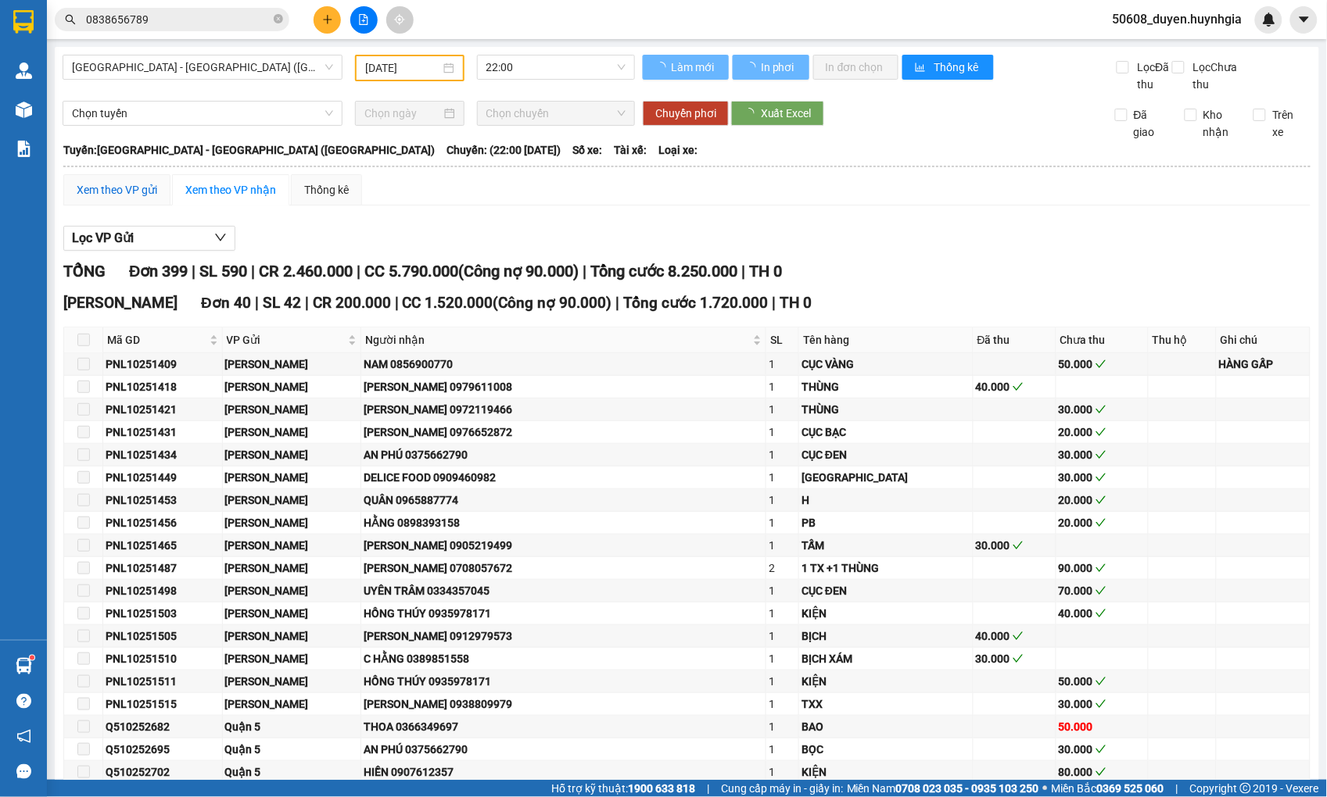
click at [125, 199] on div "Xem theo VP gửi" at bounding box center [117, 189] width 81 height 17
click at [128, 248] on span "Lọc VP nhận" at bounding box center [107, 238] width 71 height 20
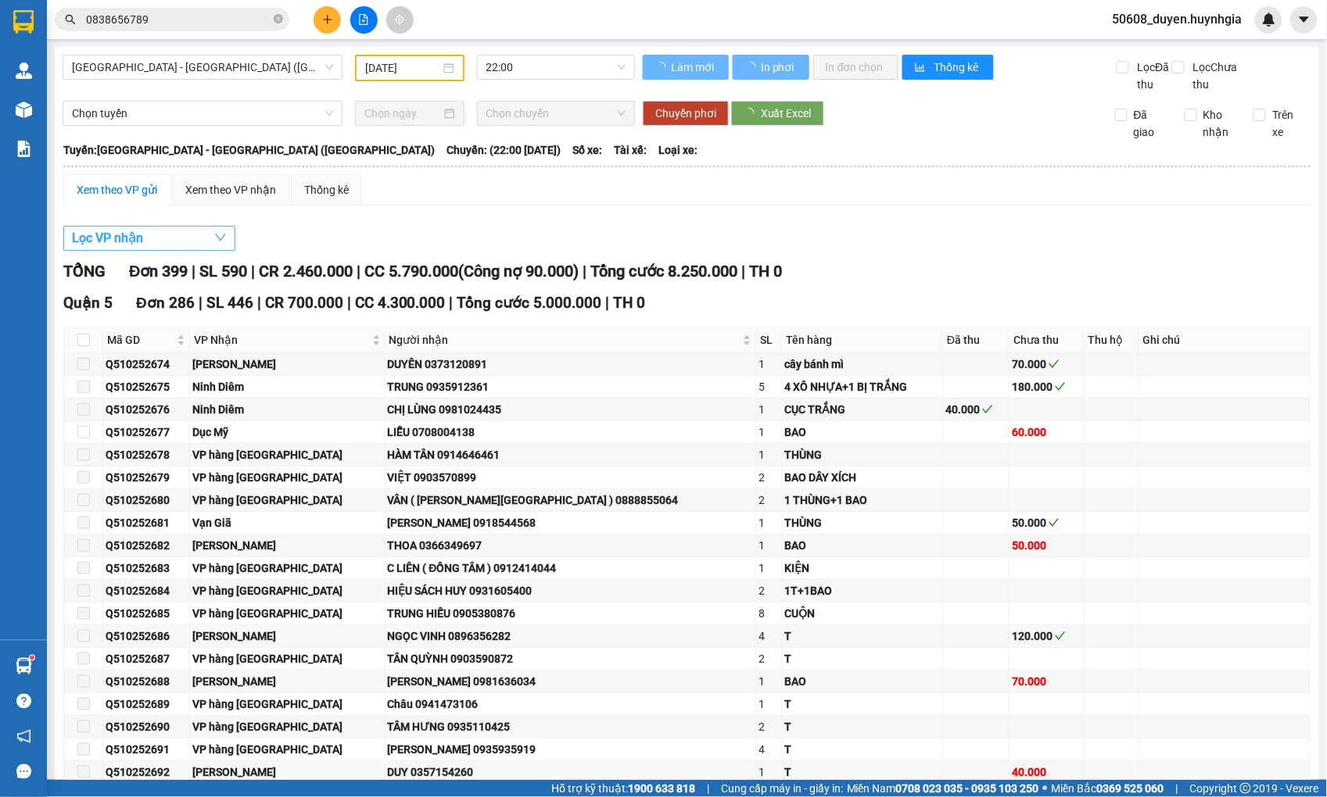
click at [136, 248] on span "Lọc VP nhận" at bounding box center [107, 238] width 71 height 20
click at [138, 248] on span "Lọc VP nhận" at bounding box center [107, 238] width 71 height 20
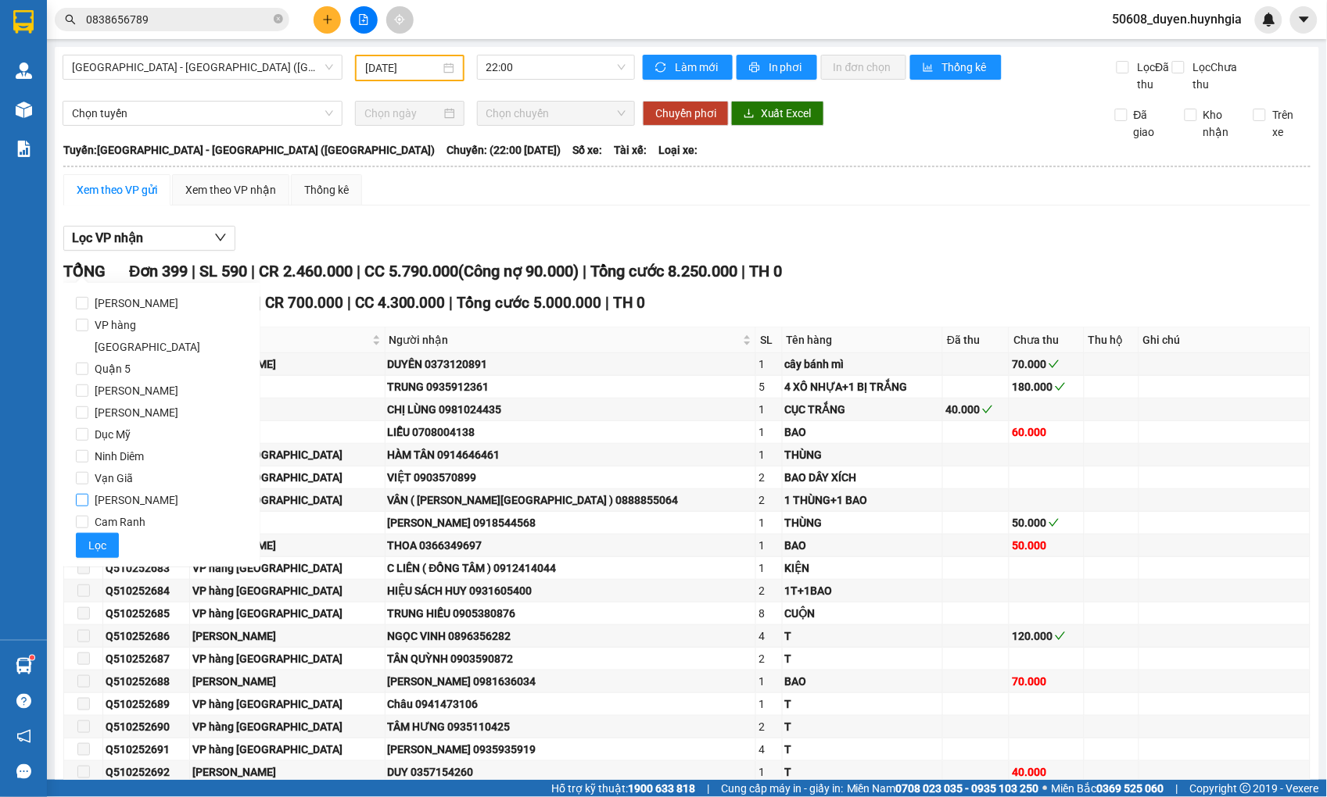
click at [79, 494] on input "[PERSON_NAME]" at bounding box center [82, 500] width 13 height 13
checkbox input "true"
click at [96, 537] on span "Lọc" at bounding box center [97, 545] width 18 height 17
